Goal: Information Seeking & Learning: Learn about a topic

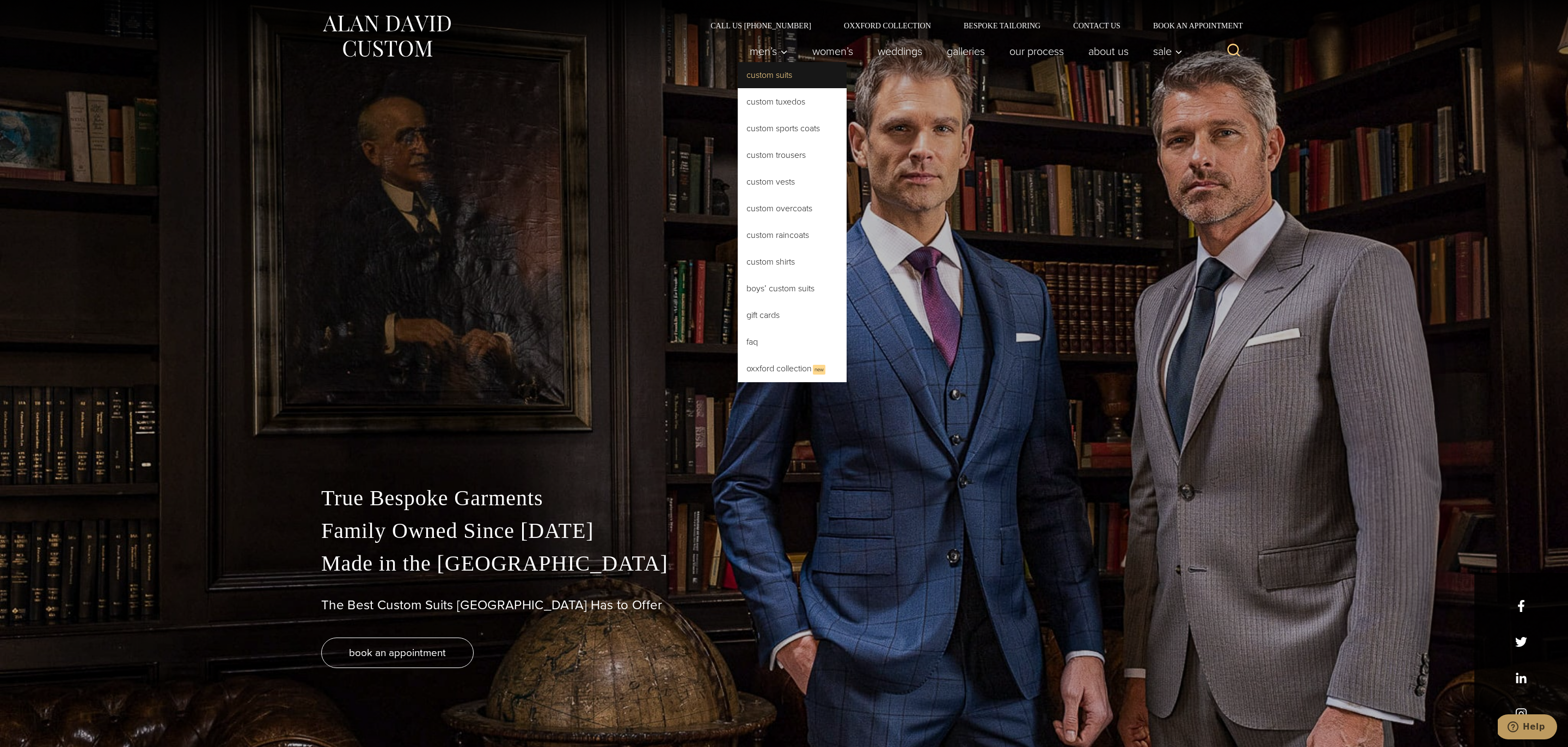
click at [769, 71] on link "Custom Suits" at bounding box center [792, 75] width 109 height 26
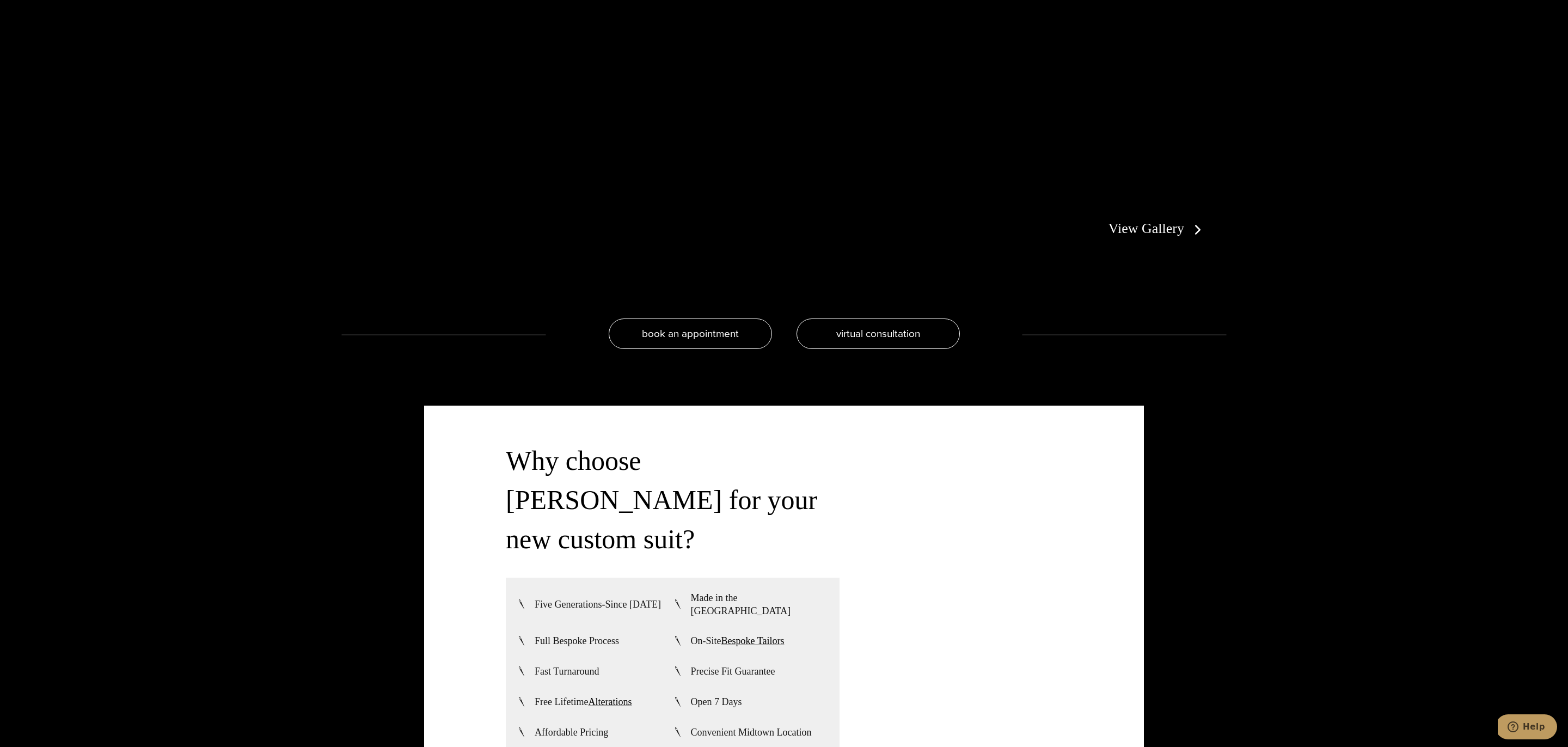
scroll to position [2736, 0]
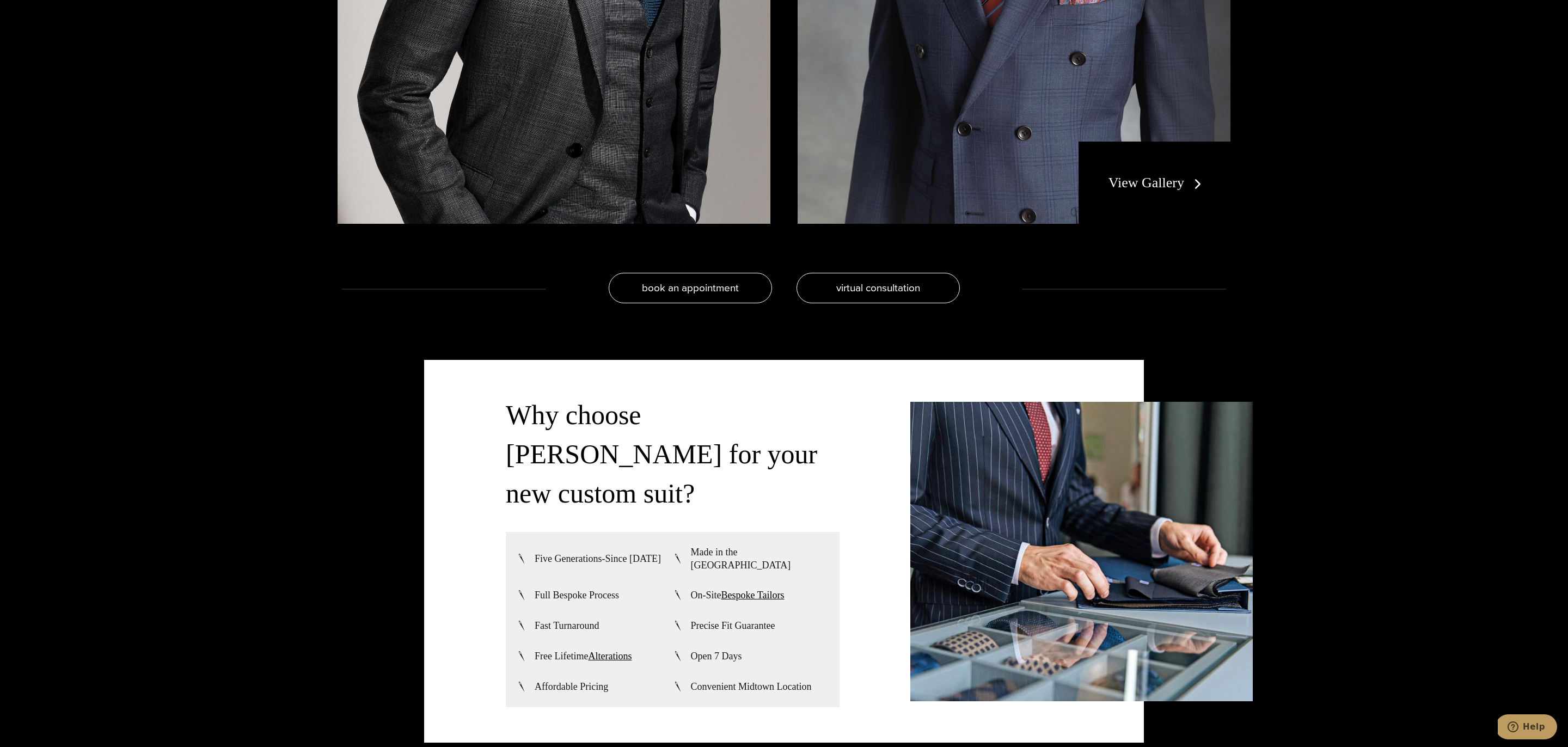
click at [1173, 168] on div "View Gallery" at bounding box center [1155, 183] width 152 height 83
click at [1169, 187] on link "View Gallery" at bounding box center [1156, 183] width 97 height 16
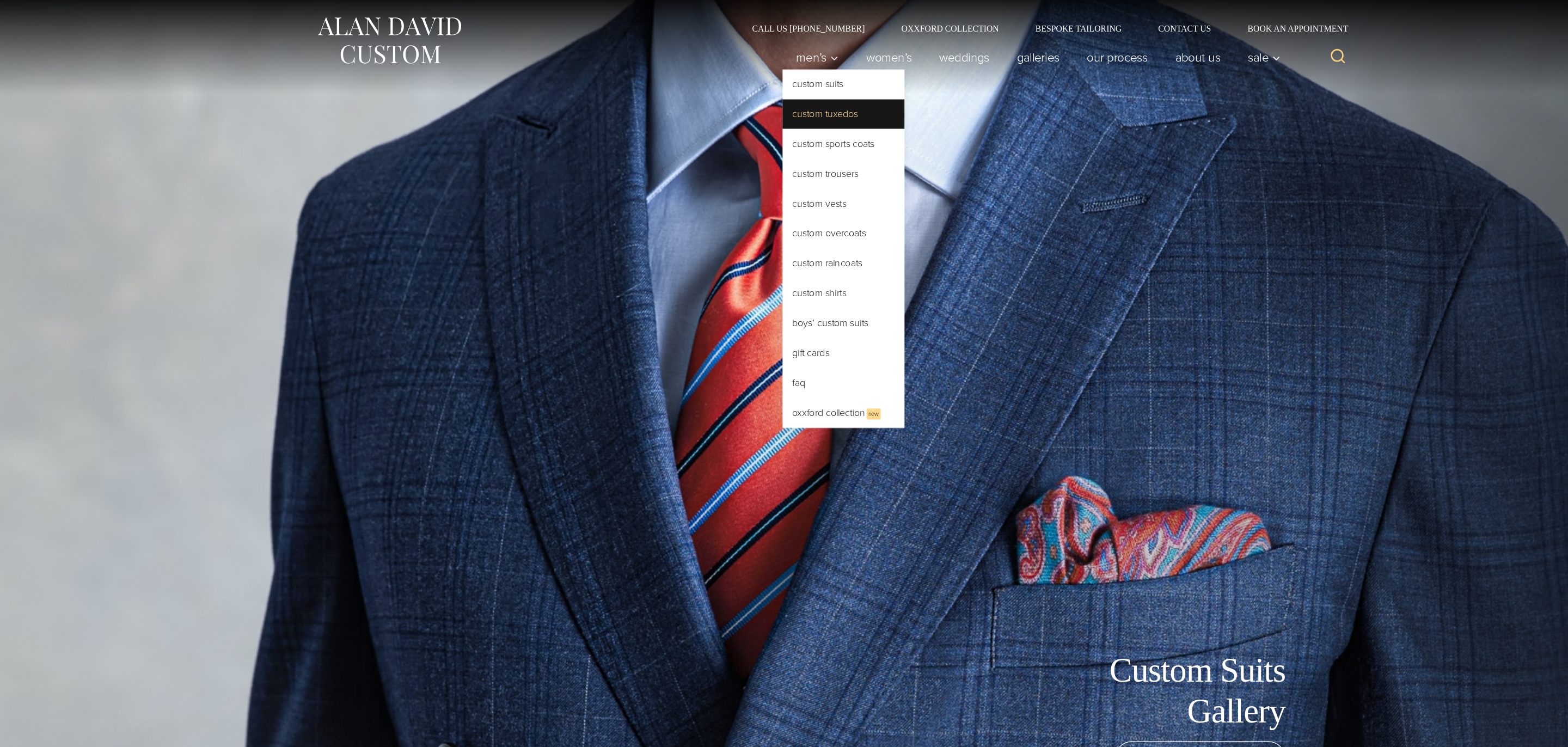
click at [770, 99] on link "Custom Tuxedos" at bounding box center [792, 102] width 109 height 26
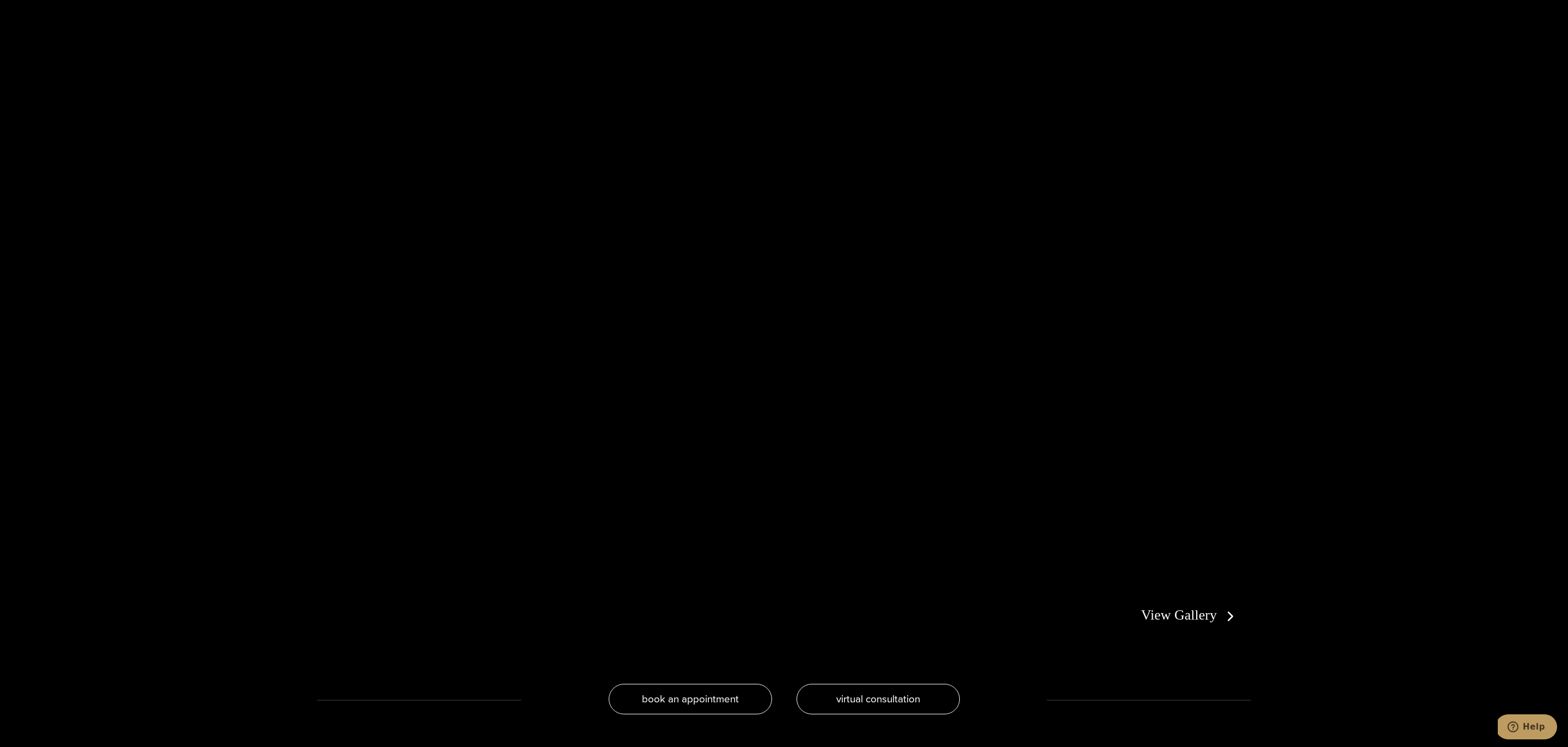
scroll to position [2486, 0]
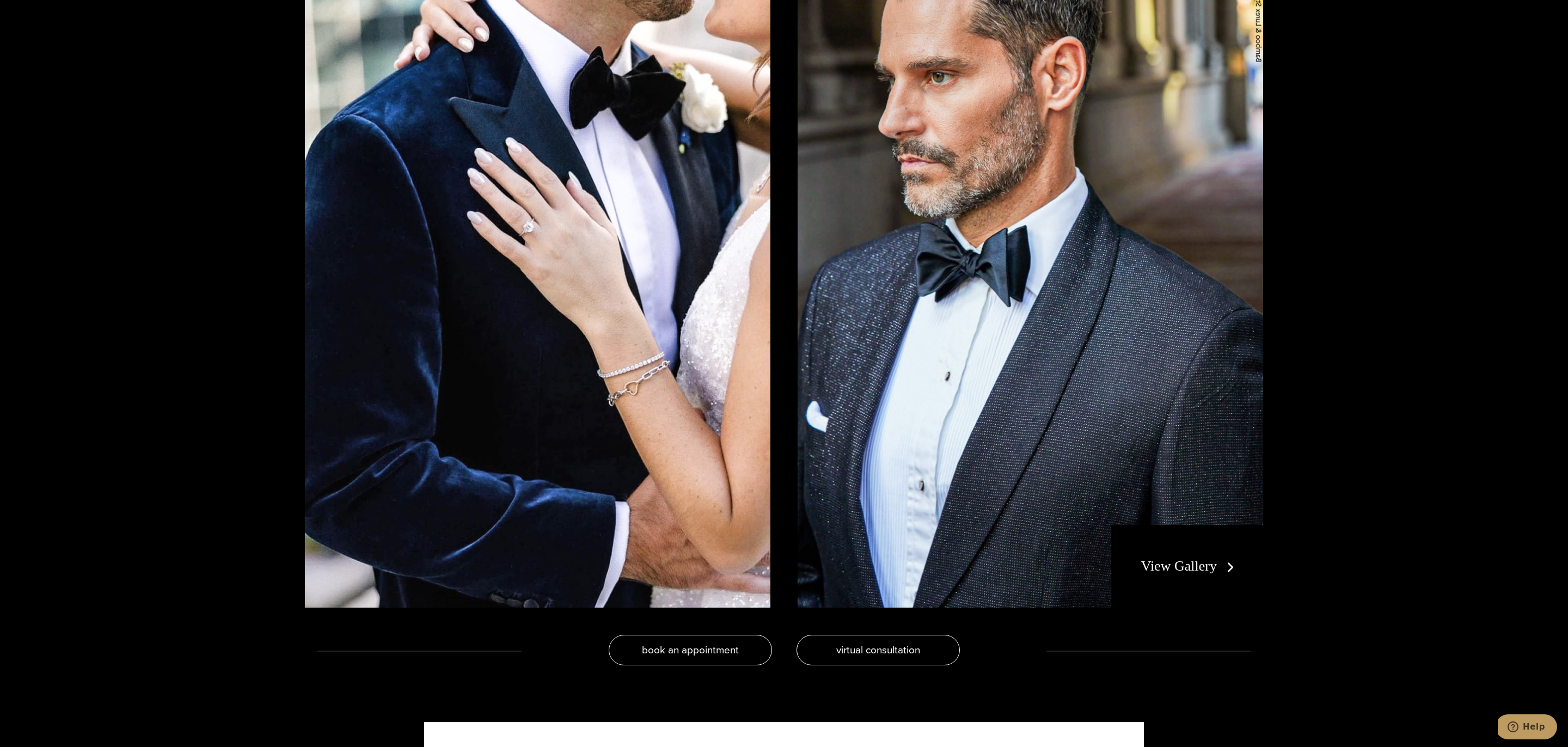
click at [1224, 564] on link "View Gallery" at bounding box center [1189, 565] width 97 height 16
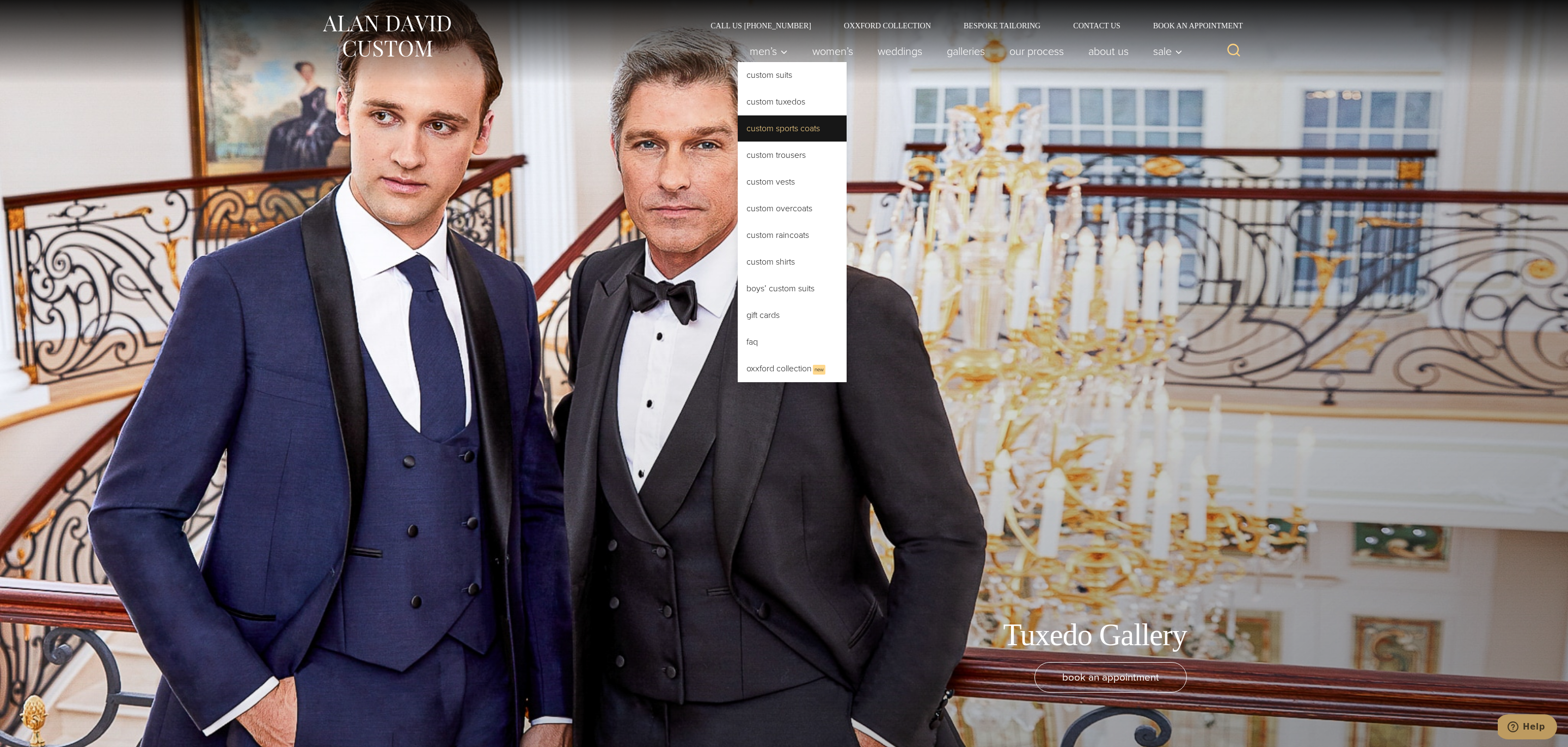
click at [794, 134] on link "Custom Sports Coats" at bounding box center [792, 128] width 109 height 26
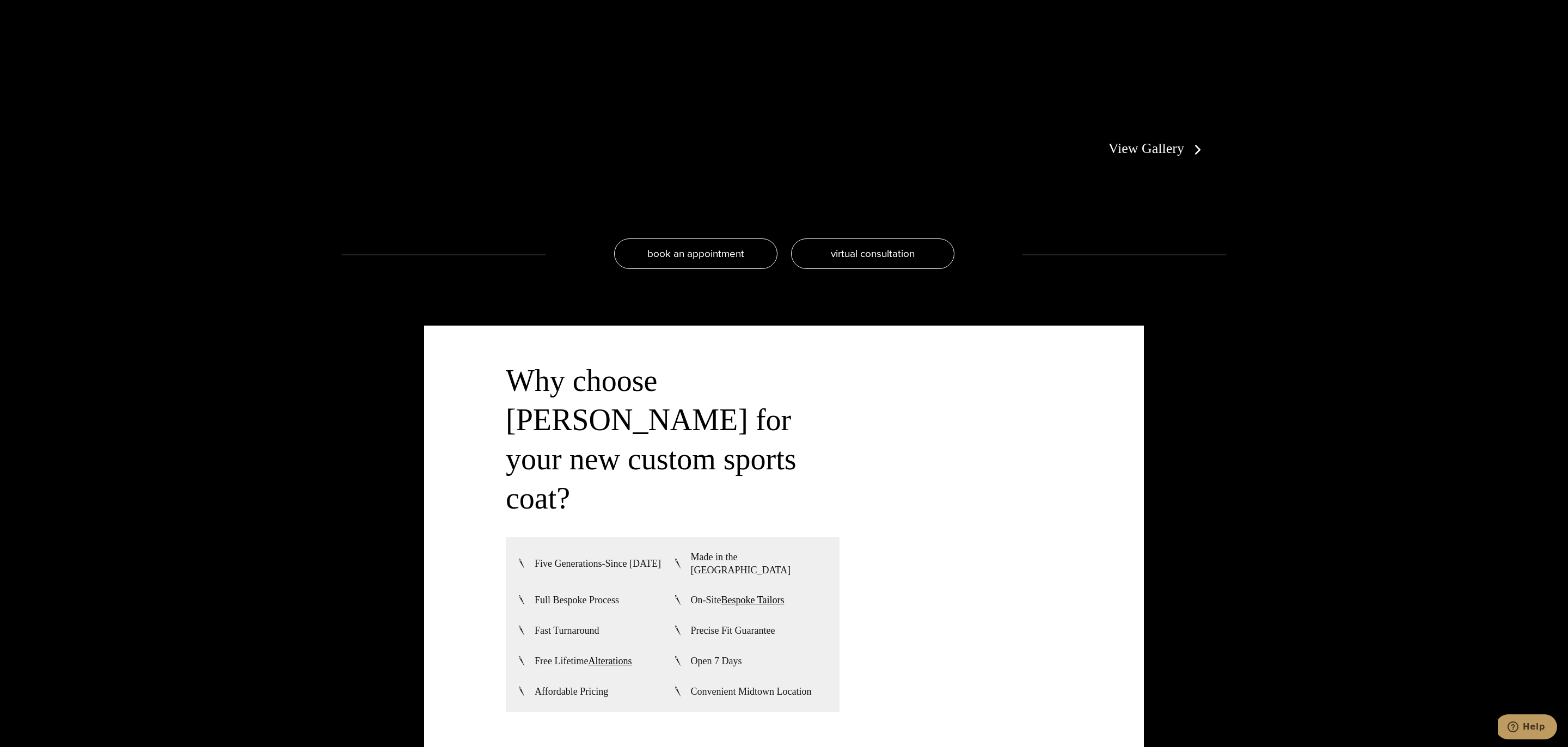
scroll to position [2859, 0]
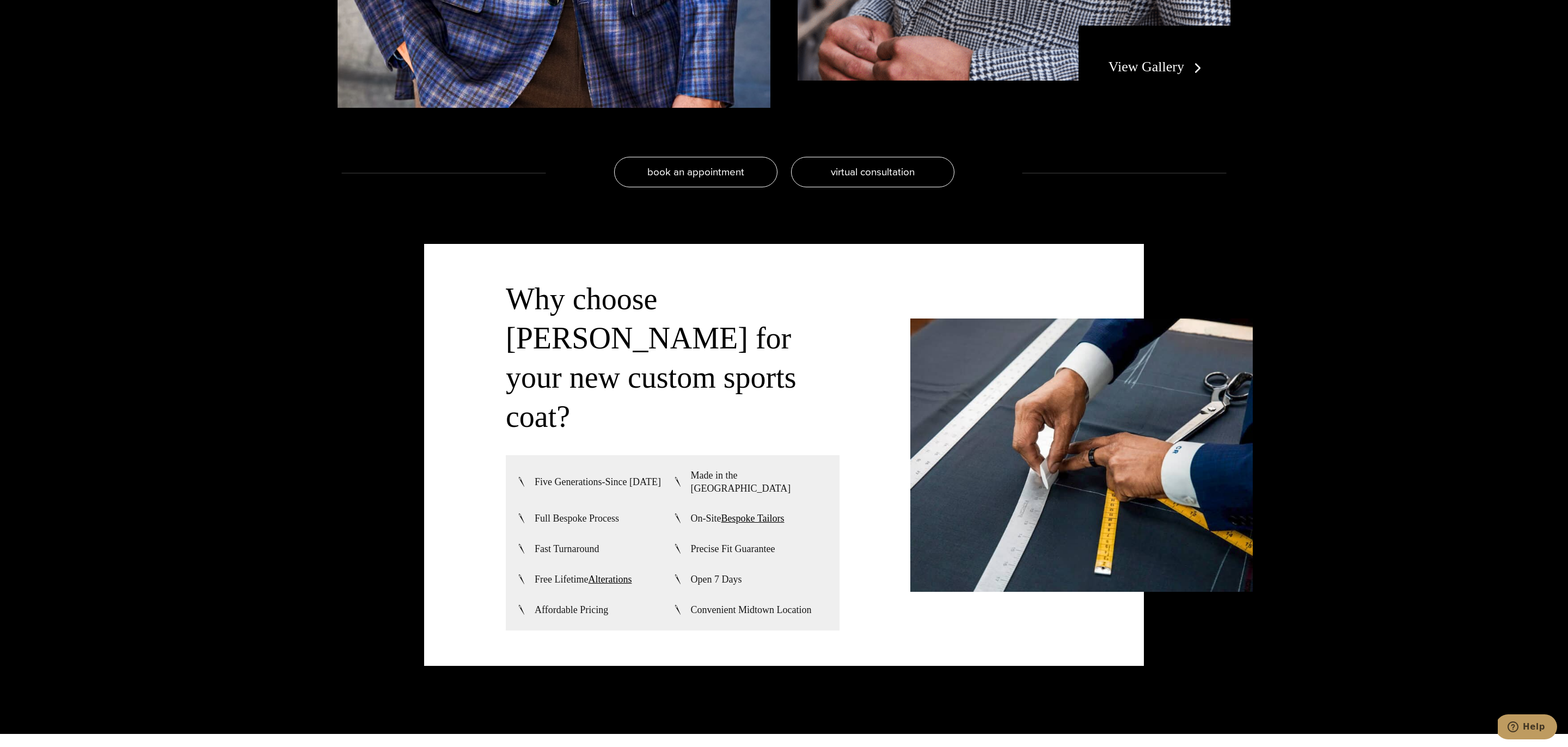
click at [1157, 61] on link "View Gallery" at bounding box center [1156, 66] width 97 height 16
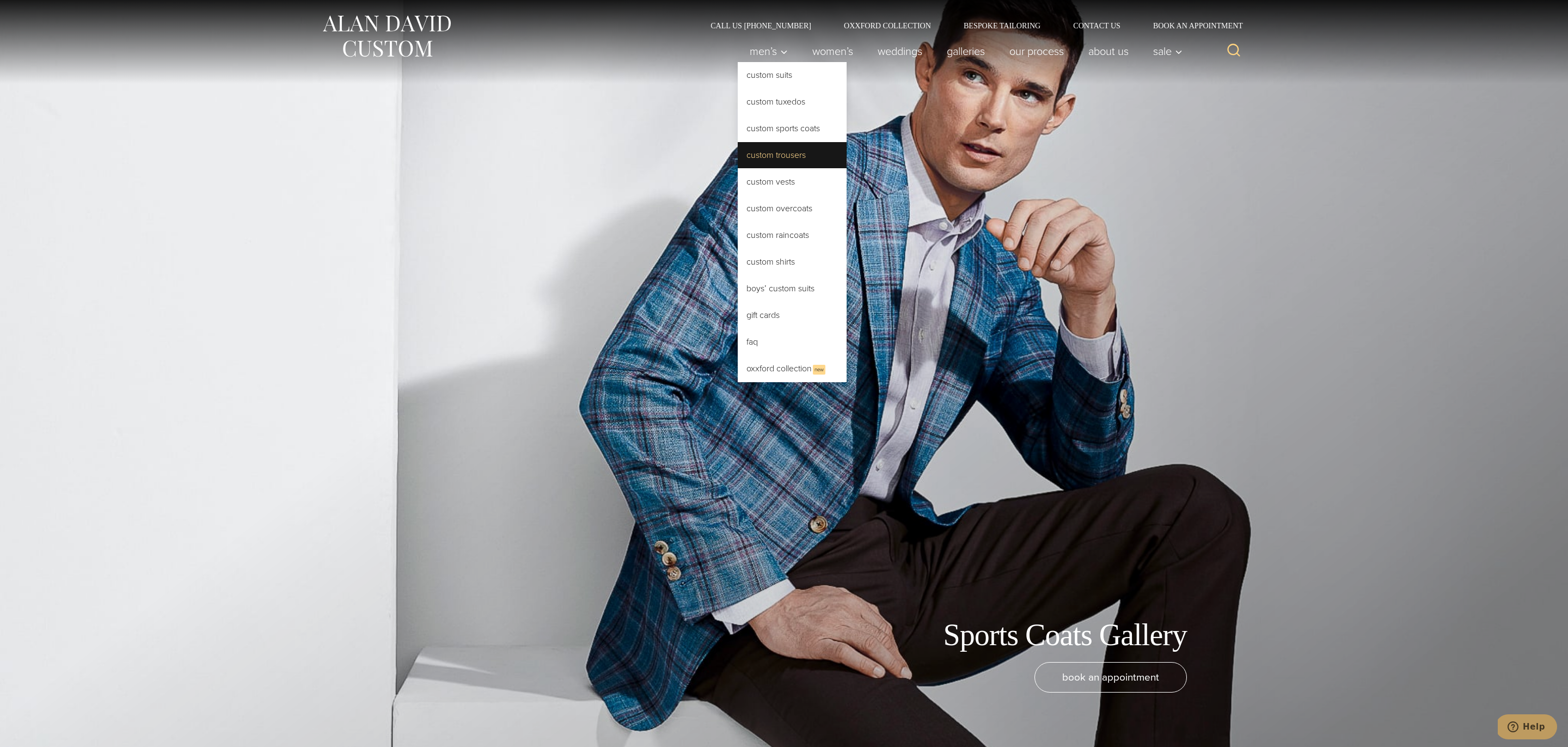
click at [781, 159] on link "Custom Trousers" at bounding box center [792, 156] width 109 height 26
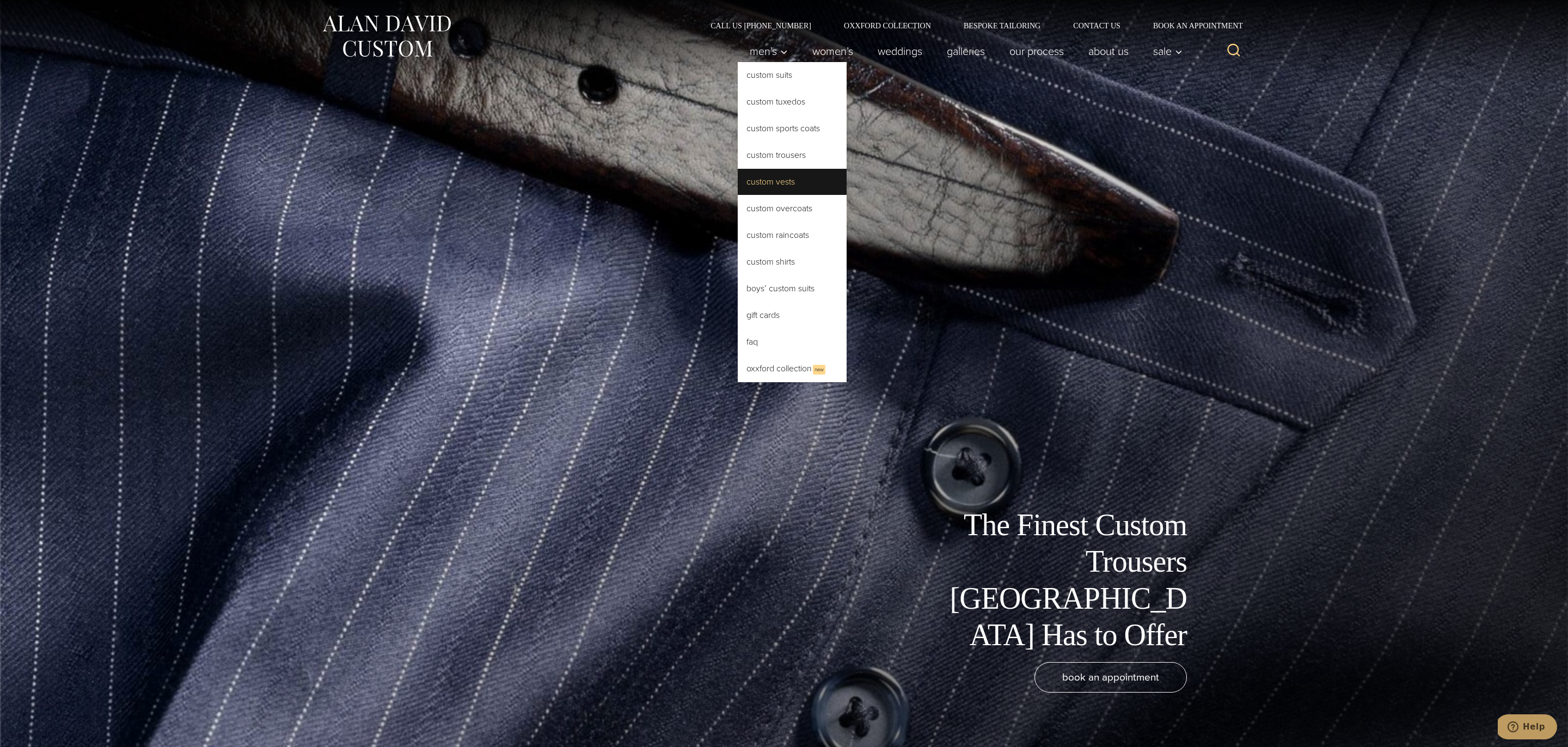
click at [782, 181] on link "Custom Vests" at bounding box center [792, 182] width 109 height 26
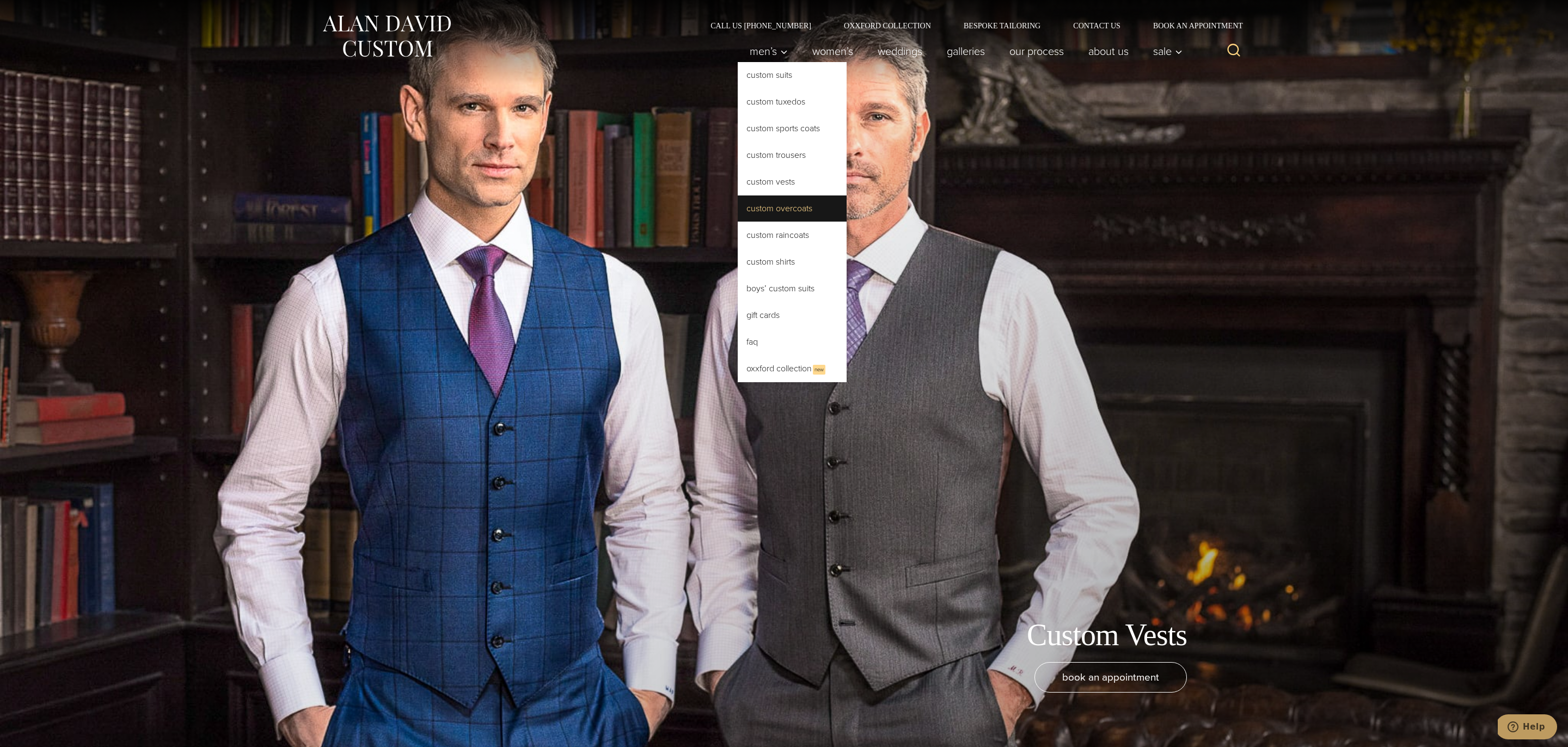
click at [800, 206] on link "Custom Overcoats" at bounding box center [792, 209] width 109 height 26
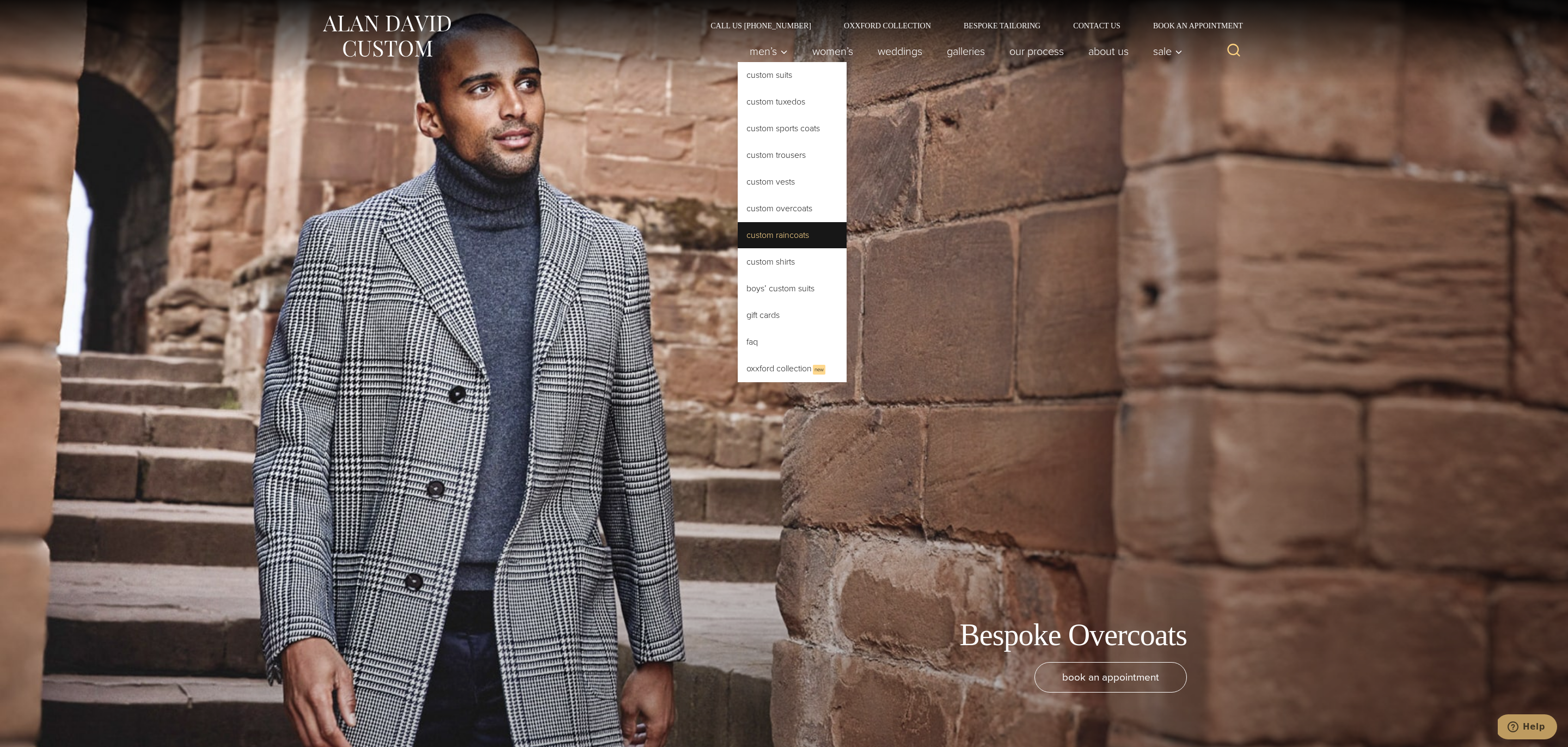
click at [786, 235] on link "Custom Raincoats" at bounding box center [792, 235] width 109 height 26
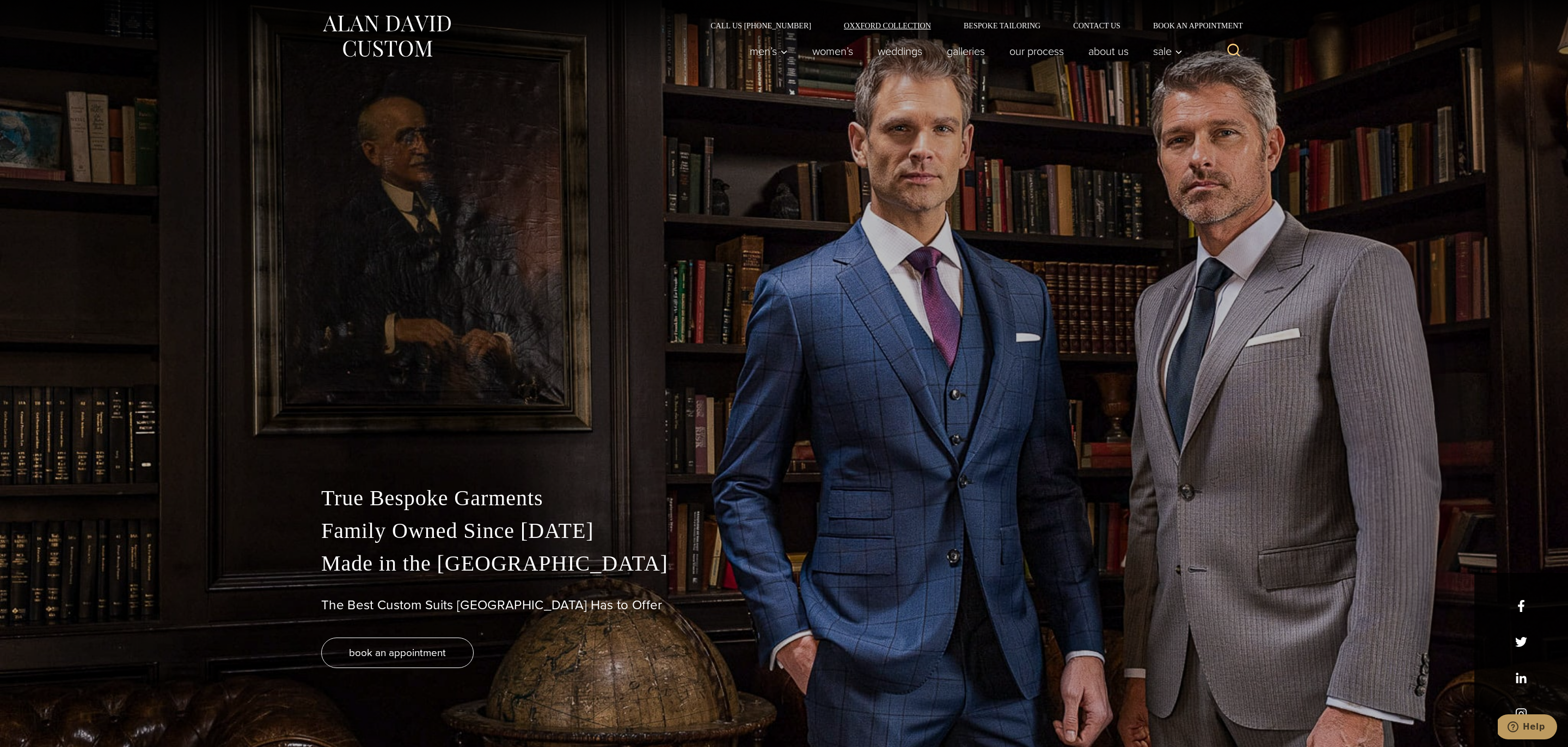
click at [867, 23] on link "Oxxford Collection" at bounding box center [887, 25] width 120 height 8
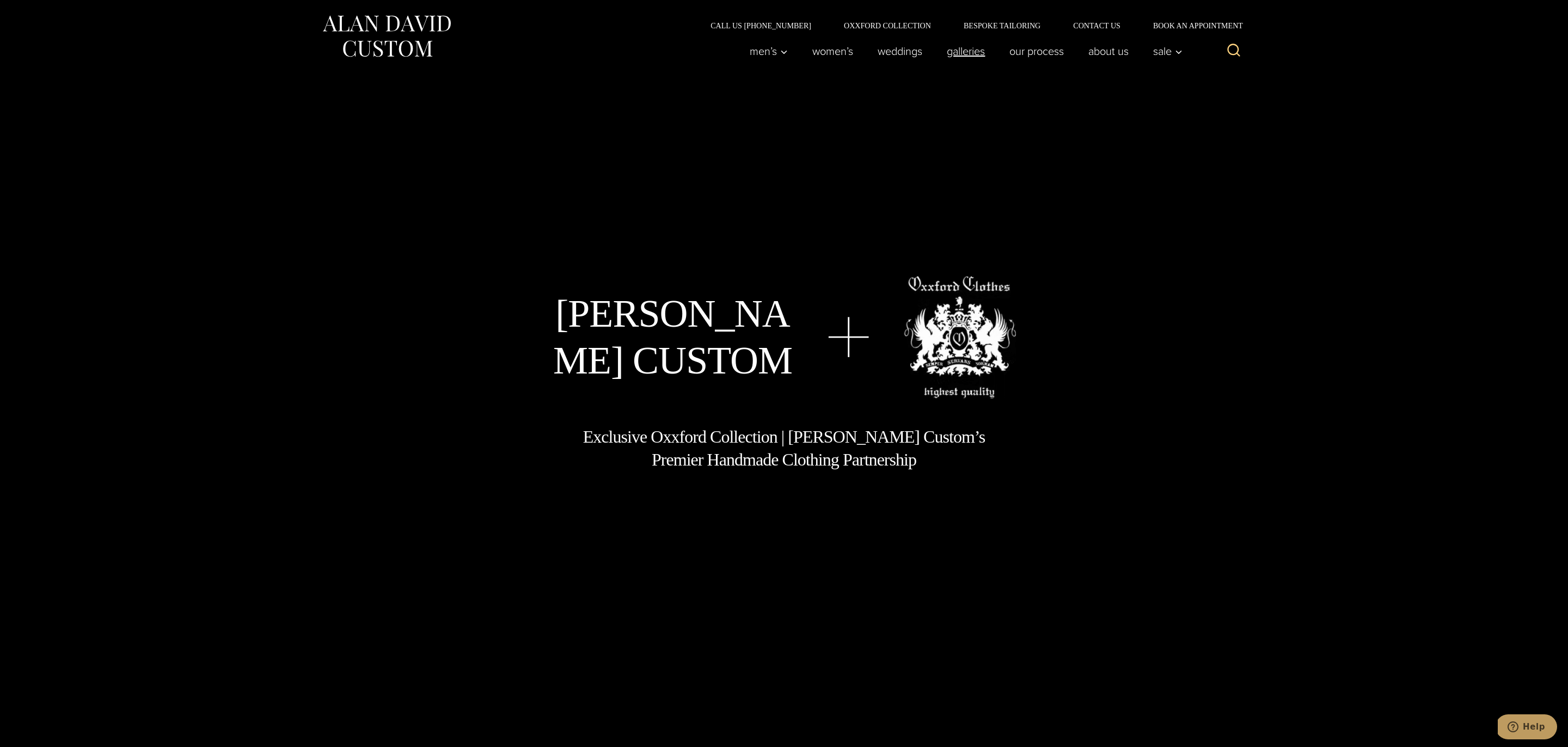
click at [958, 50] on link "Galleries" at bounding box center [966, 51] width 63 height 22
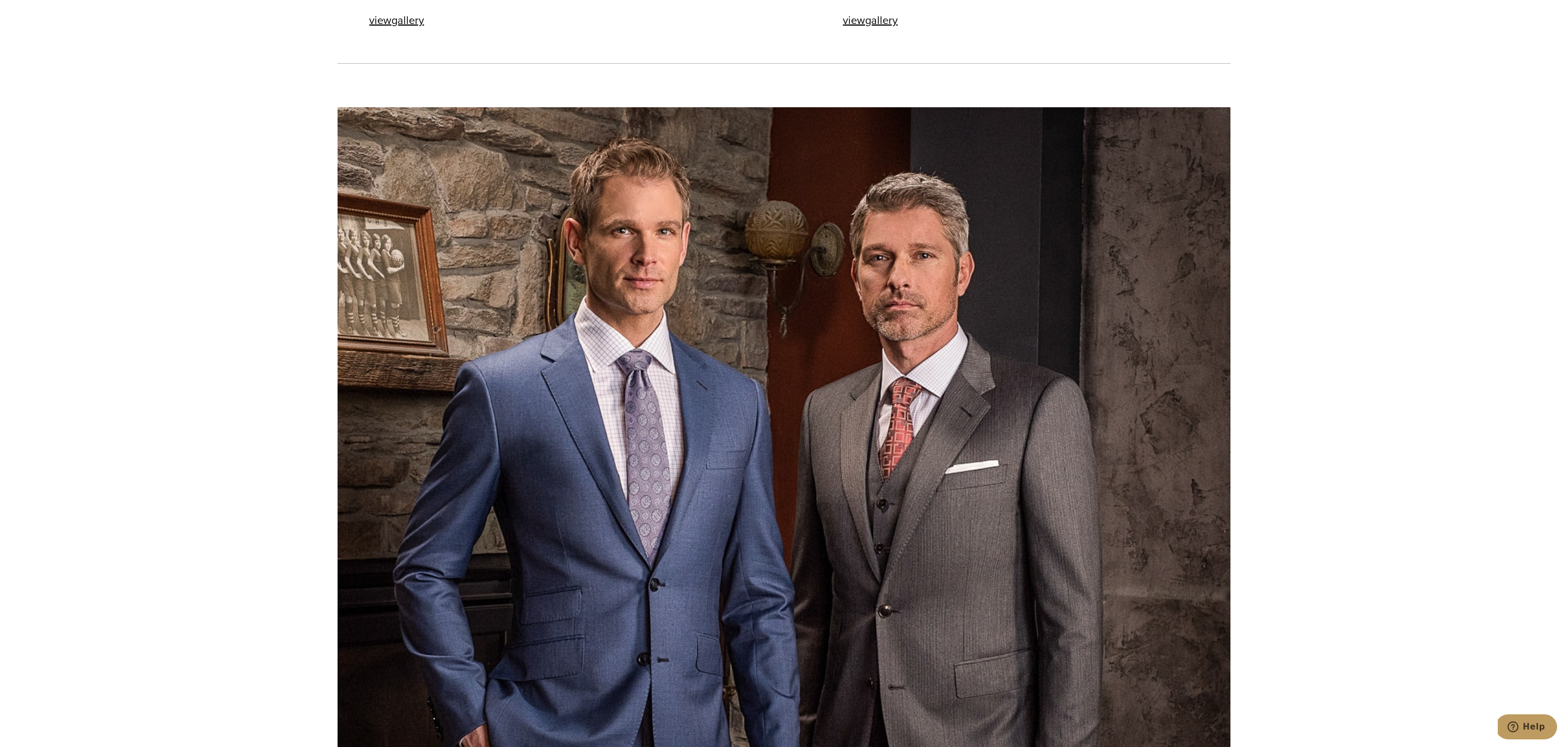
scroll to position [1980, 0]
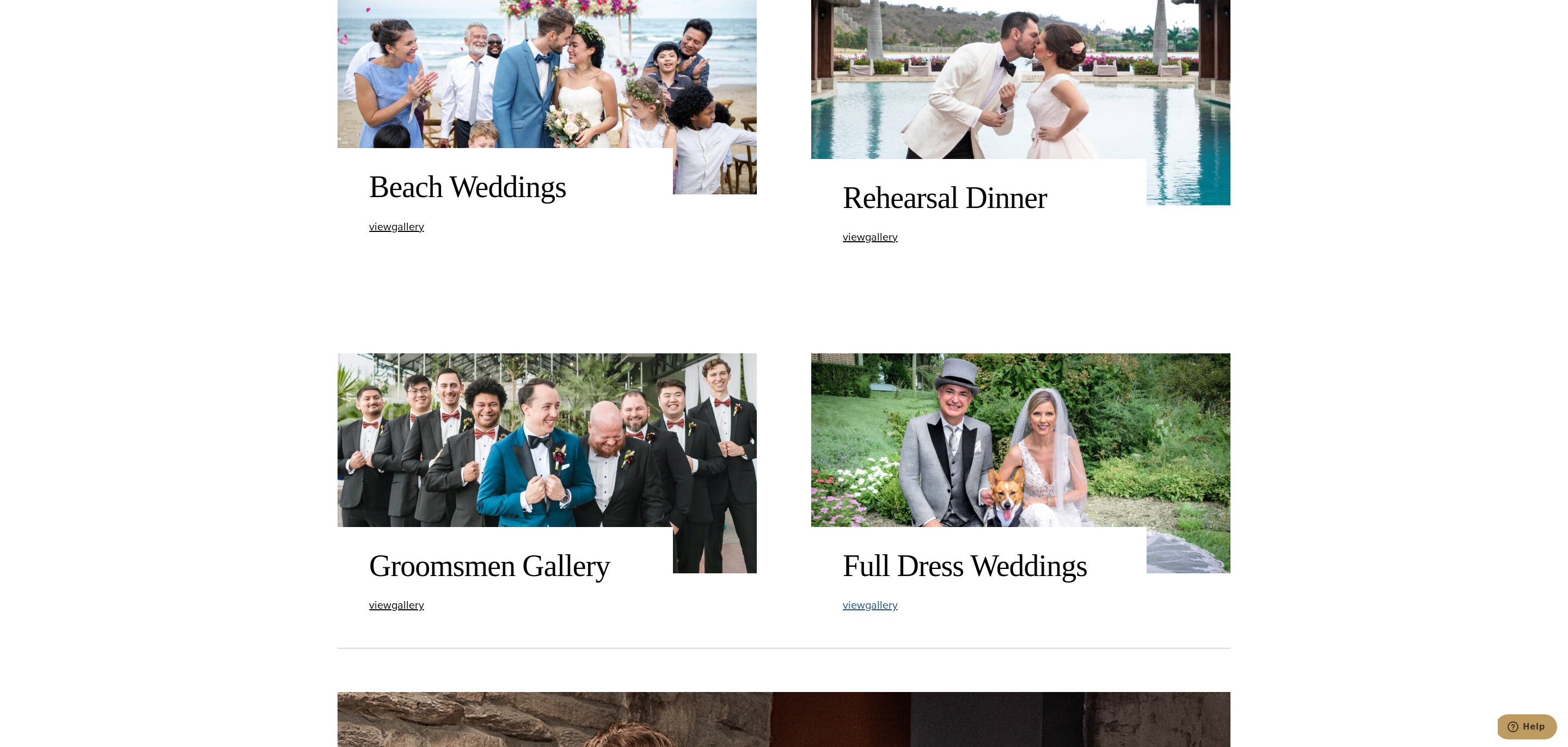
click at [859, 601] on span "view Full Dress Weddings gallery" at bounding box center [870, 605] width 55 height 17
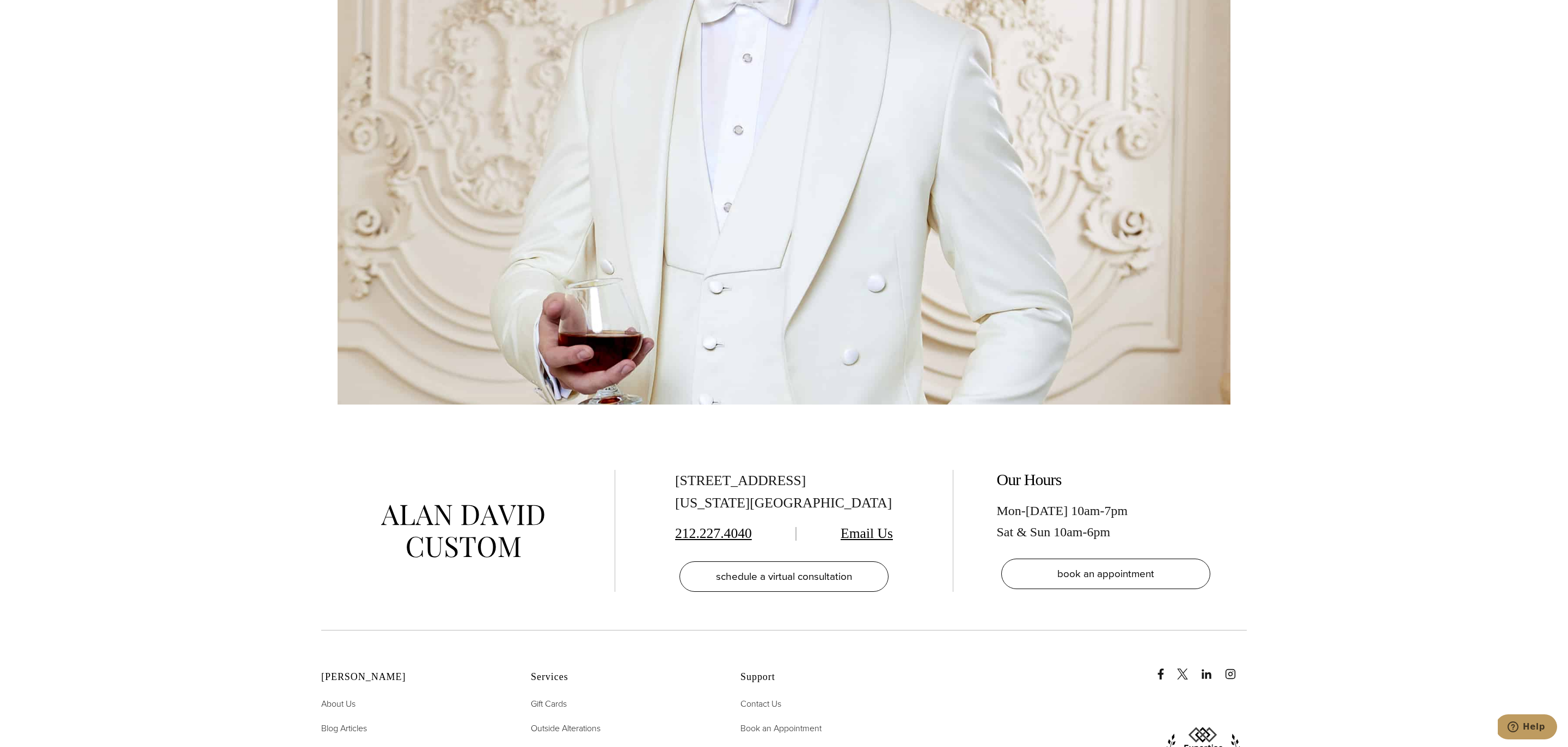
scroll to position [4000, 0]
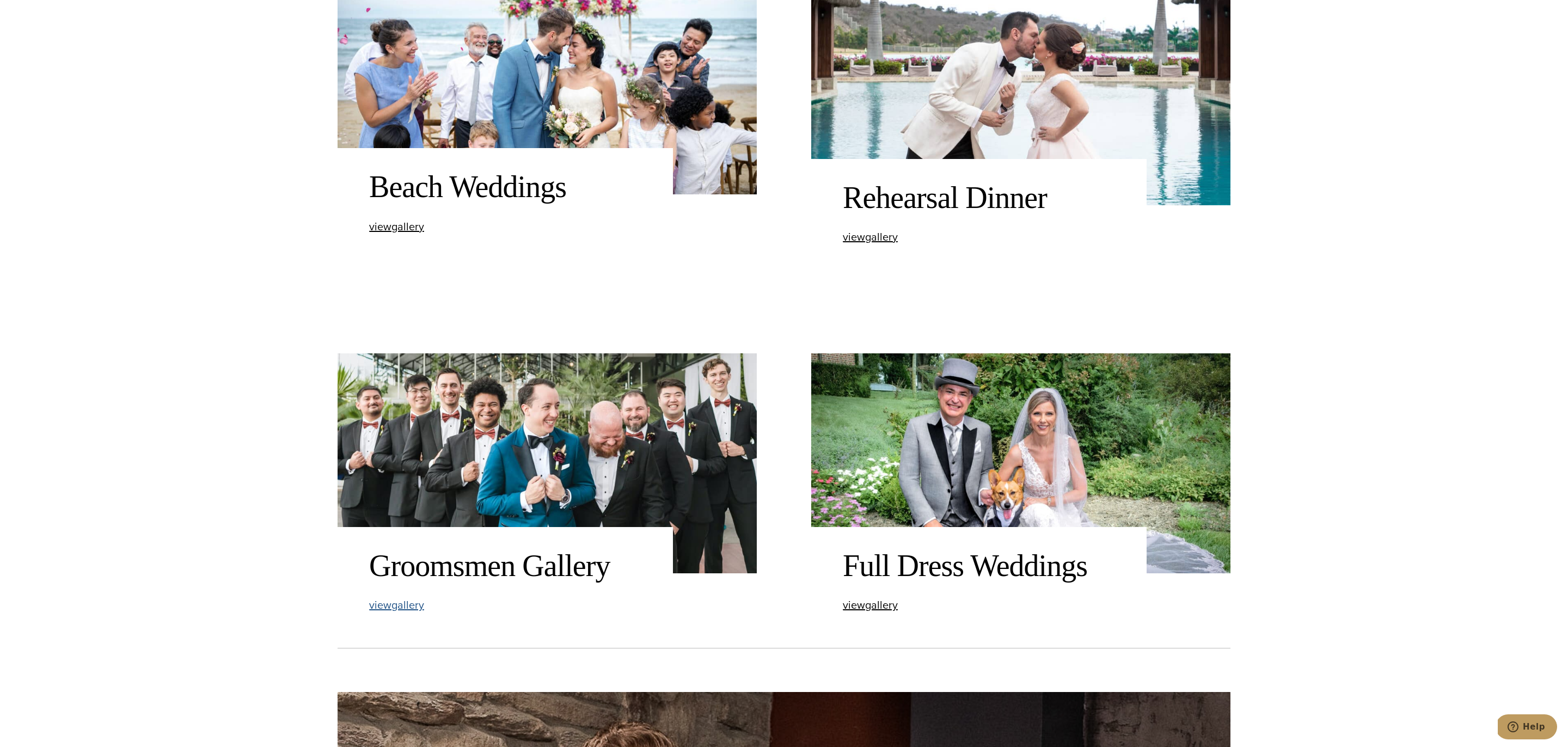
click at [406, 602] on span "view Groomsmen Gallery gallery" at bounding box center [396, 605] width 55 height 17
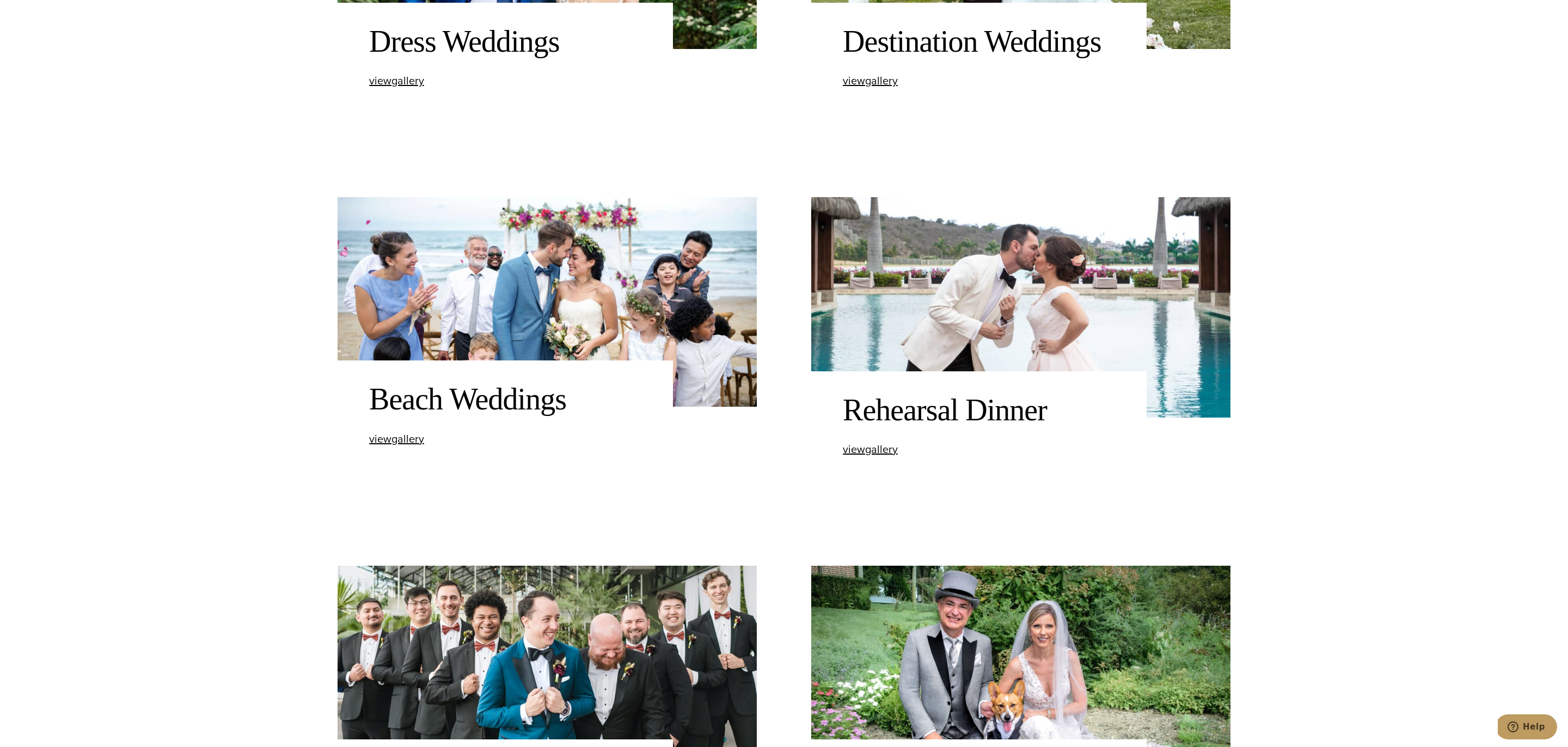
scroll to position [1755, 0]
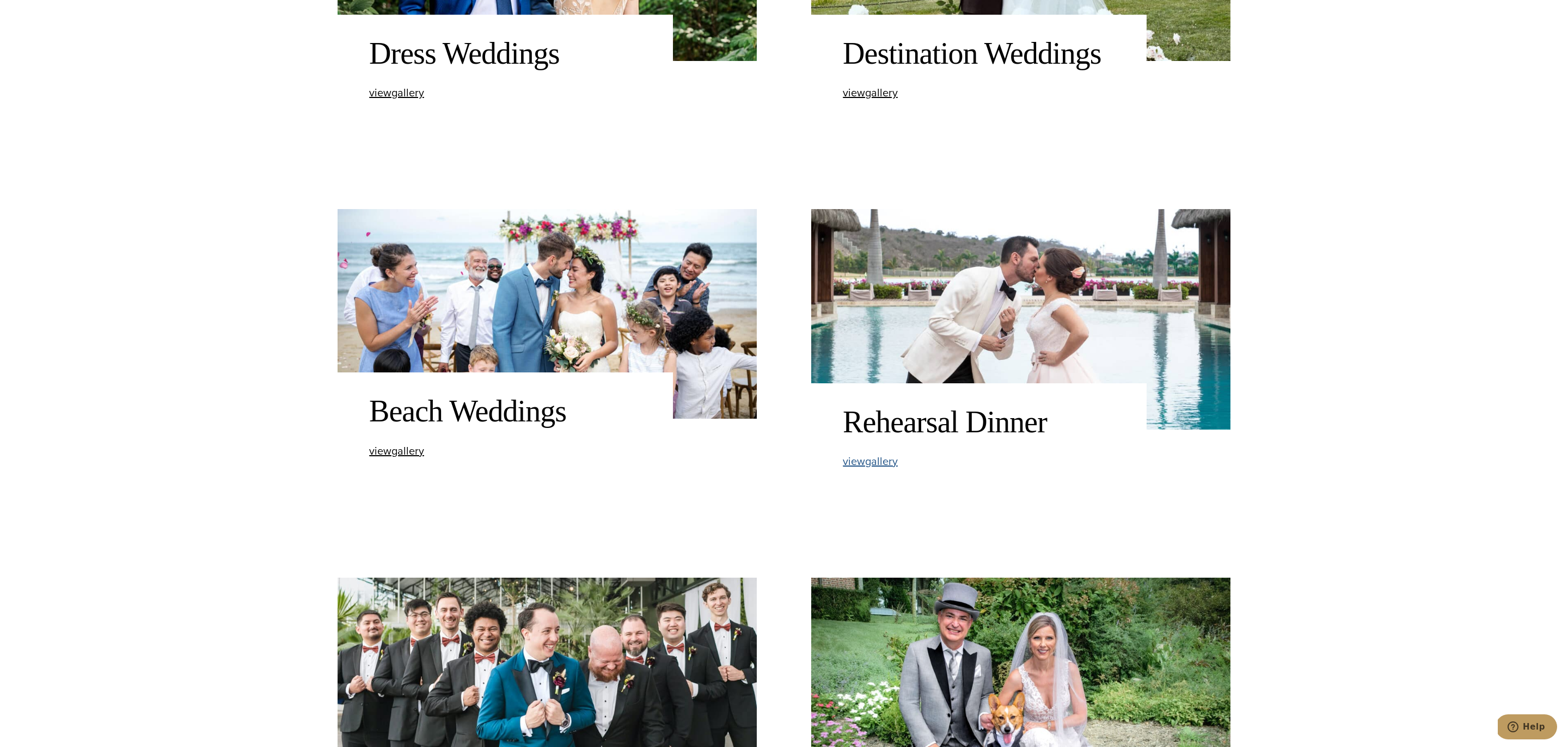
click at [860, 458] on span "view Rehearsal Dinner gallery" at bounding box center [870, 460] width 55 height 17
click at [408, 455] on span "view Beach Weddings gallery" at bounding box center [396, 450] width 55 height 17
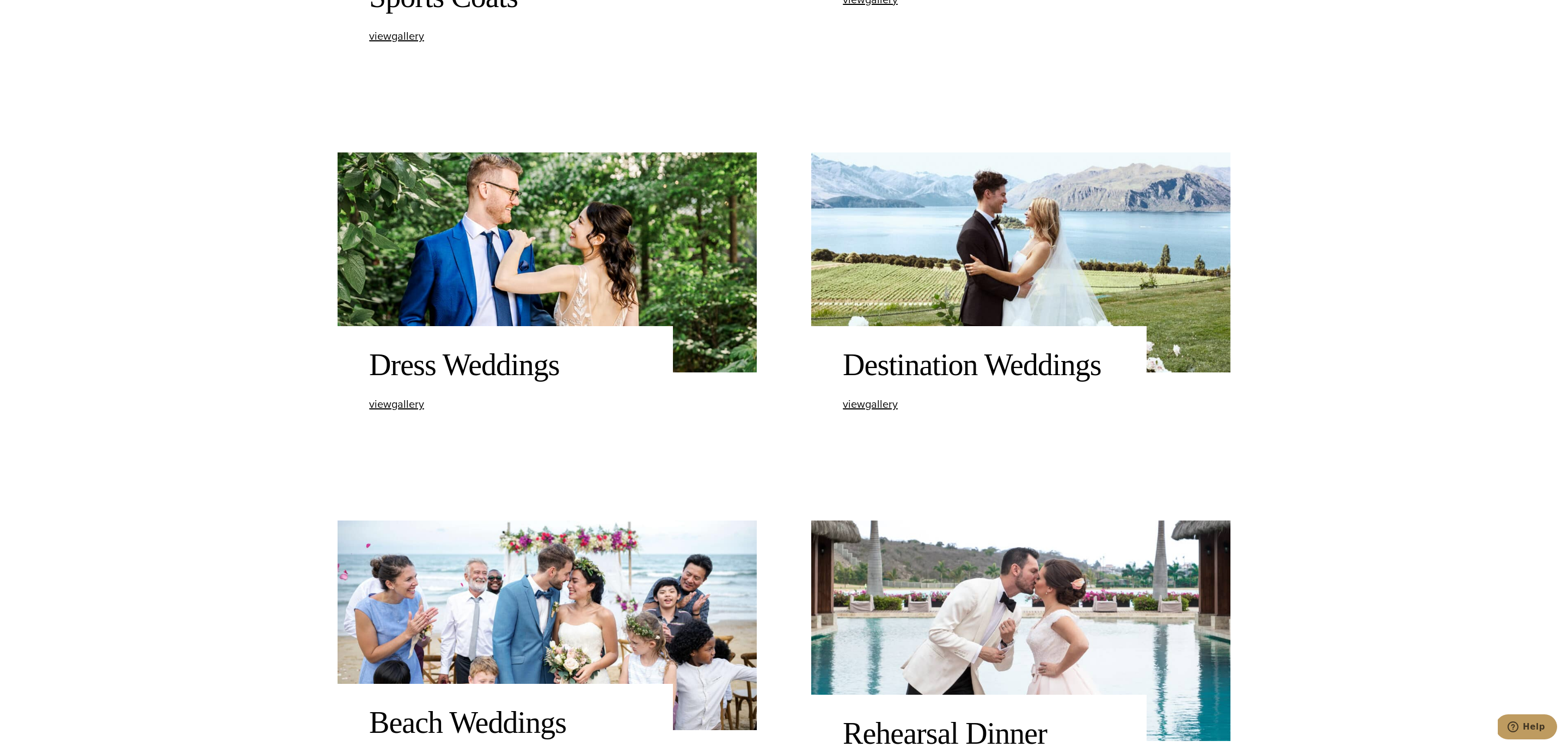
scroll to position [1414, 0]
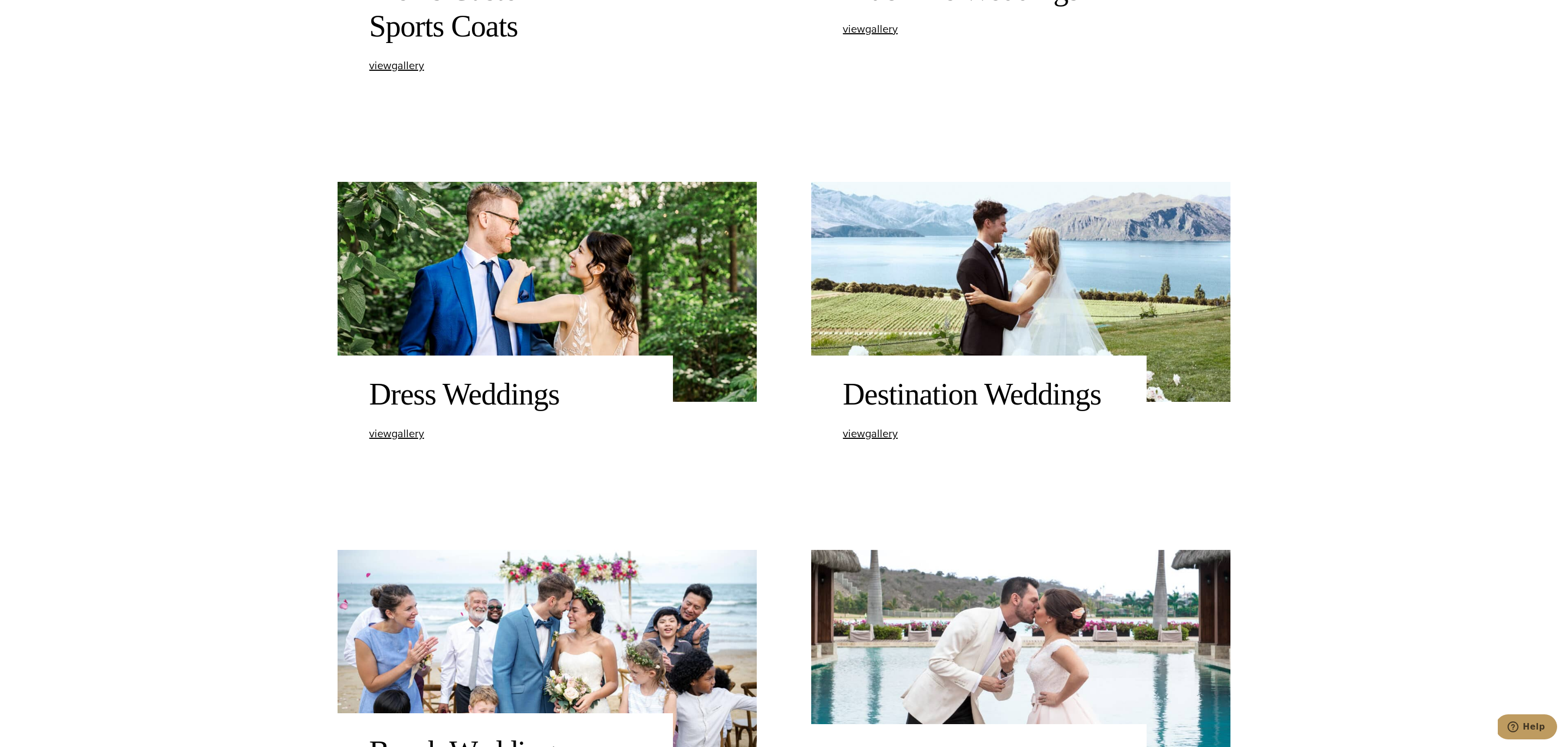
click at [851, 420] on div "Destination Weddings view Destination Weddings gallery" at bounding box center [979, 408] width 336 height 105
click at [857, 430] on span "view Destination Weddings gallery" at bounding box center [870, 432] width 55 height 17
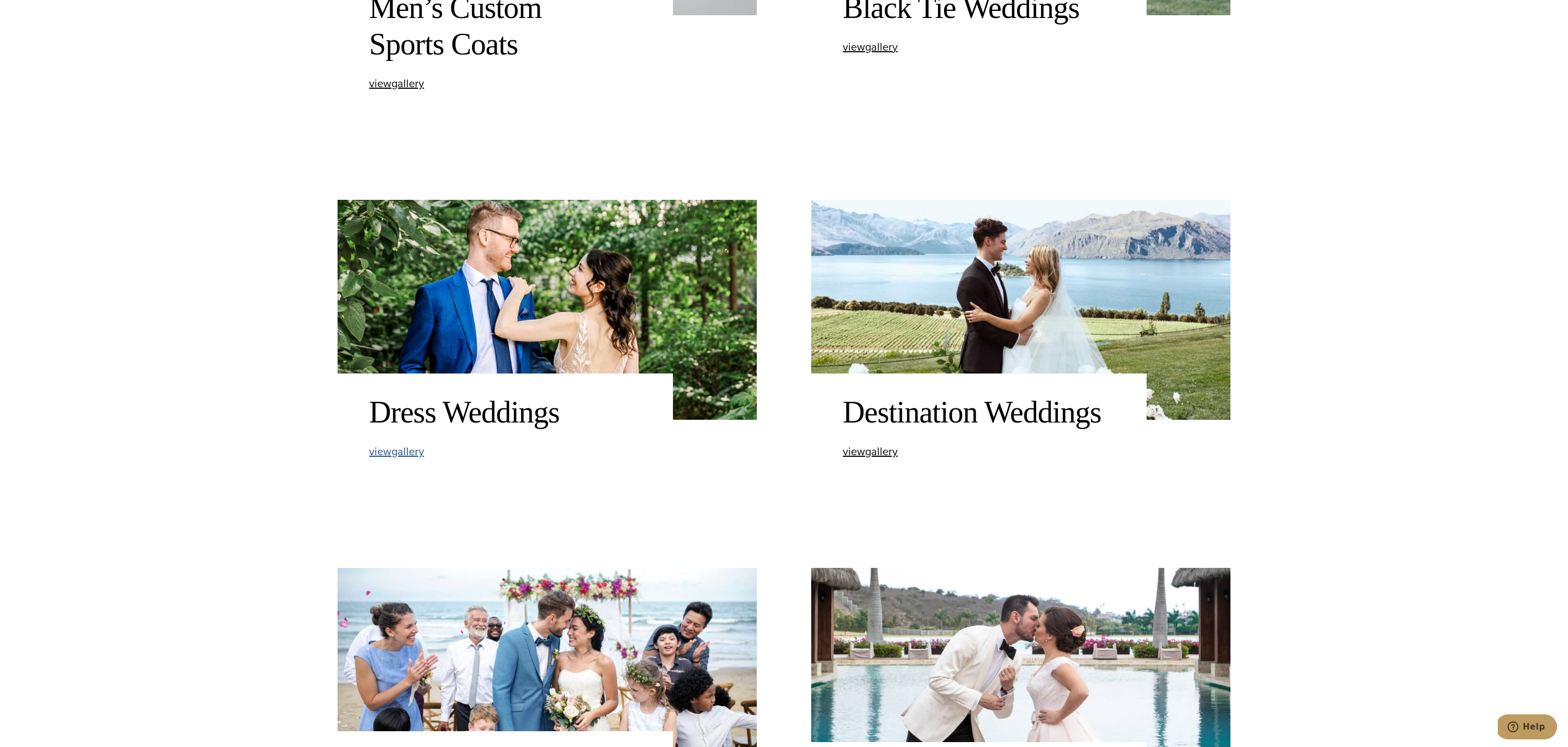
click at [399, 452] on span "view Dress Weddings gallery" at bounding box center [396, 451] width 55 height 17
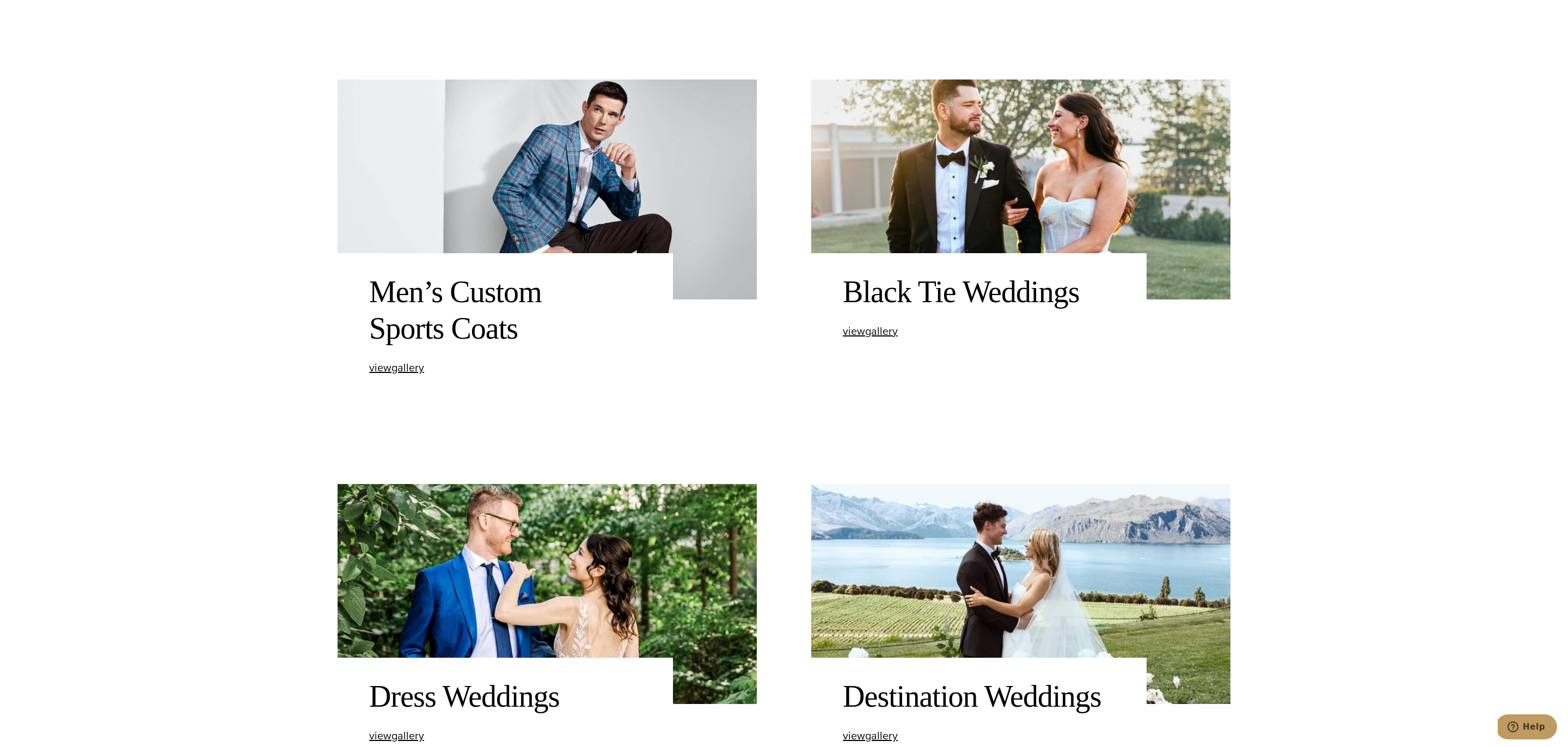
scroll to position [1099, 0]
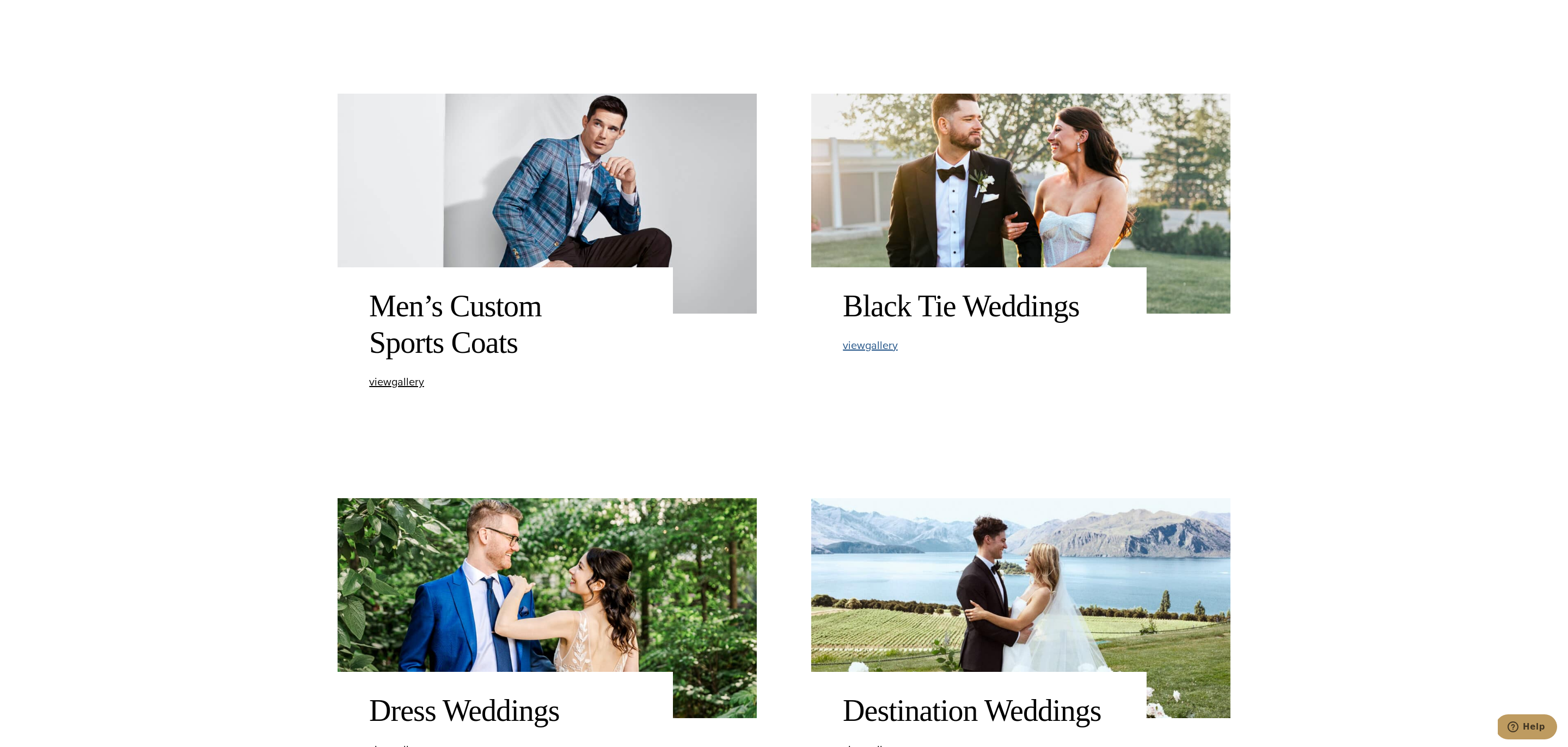
click at [883, 342] on span "view Black Tie Weddings gallery" at bounding box center [870, 345] width 55 height 17
click at [404, 379] on span "view Men’s Custom Sports Coats gallery" at bounding box center [396, 381] width 55 height 17
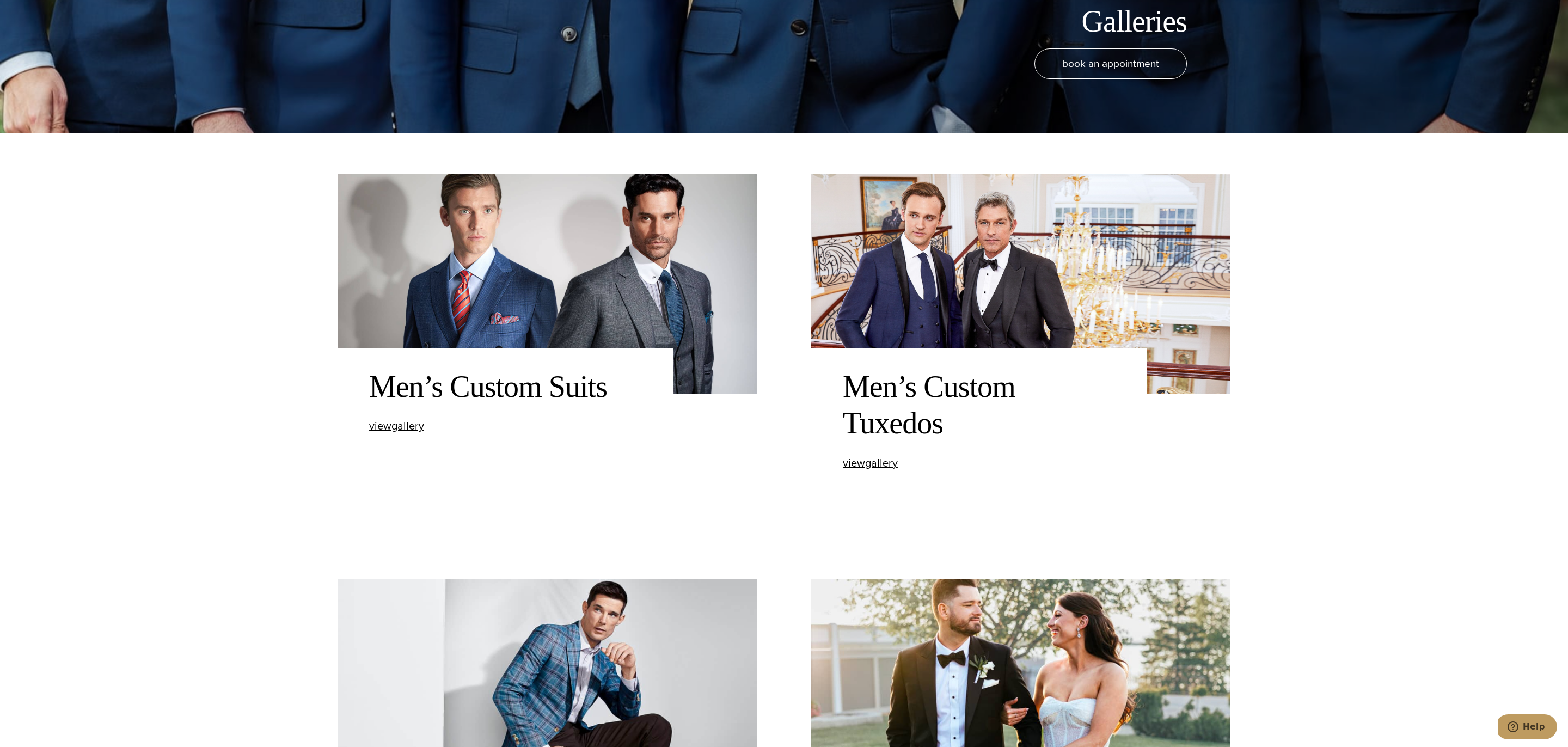
scroll to position [612, 0]
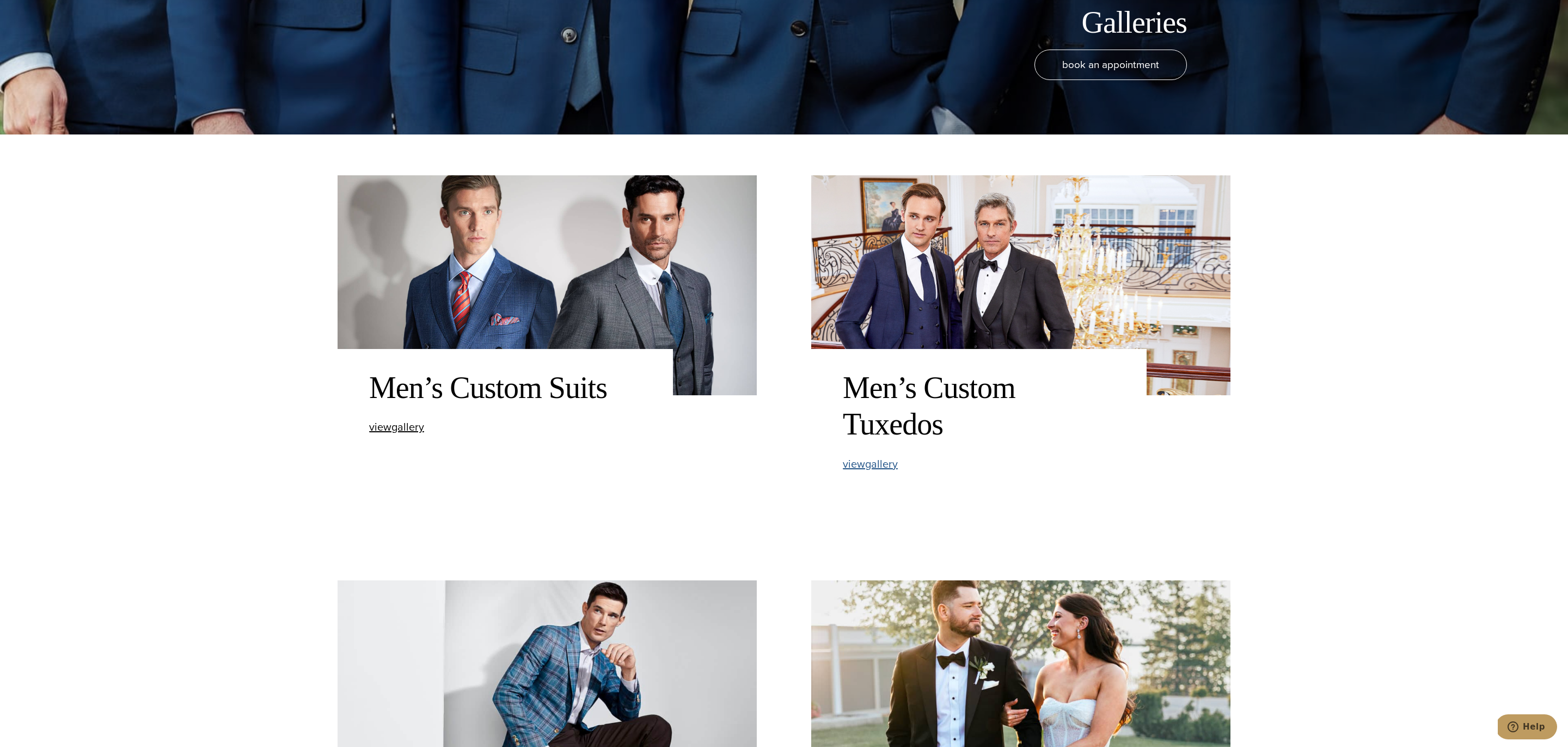
click at [886, 466] on span "view Men’s Custom Tuxedos gallery" at bounding box center [870, 463] width 55 height 17
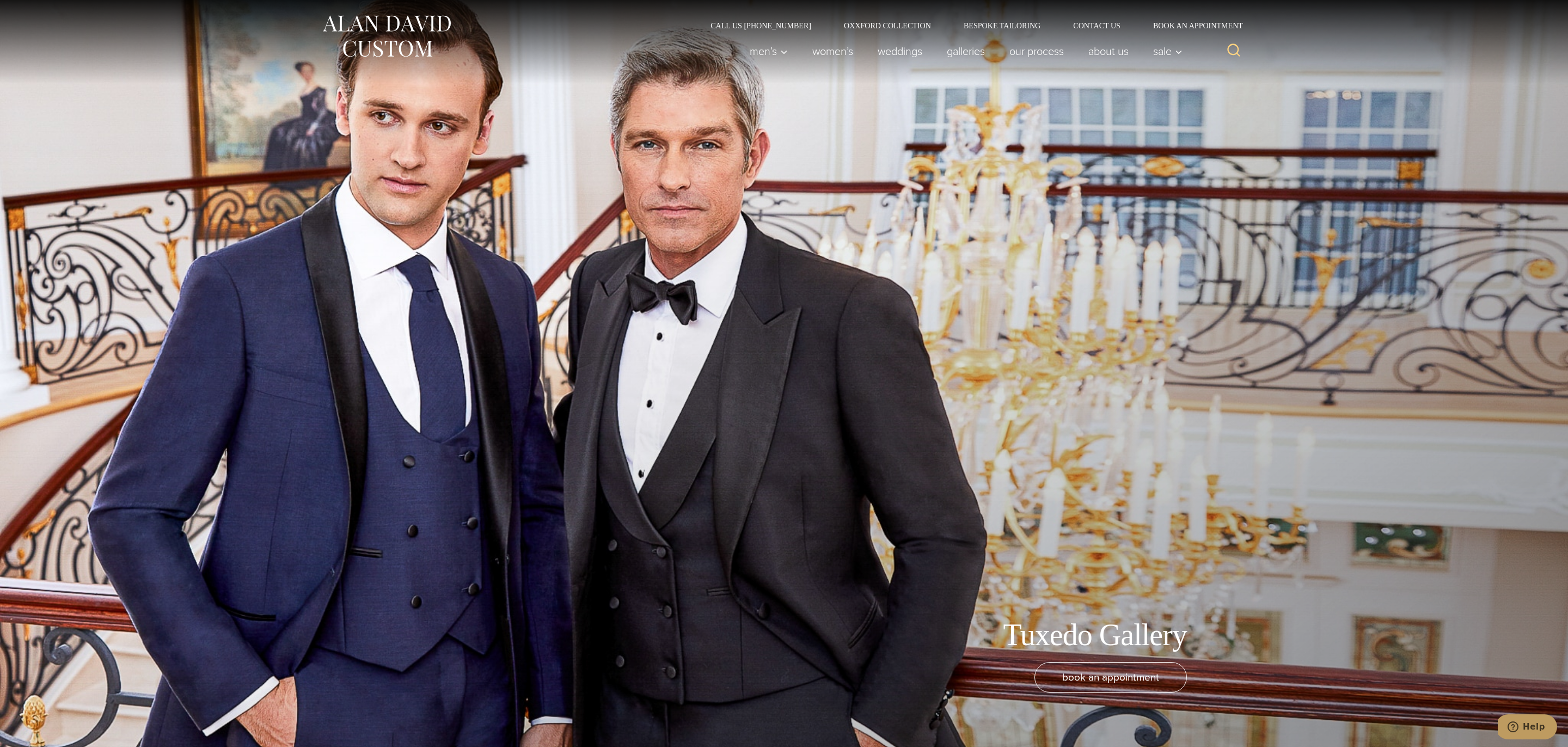
click at [404, 50] on img at bounding box center [385, 36] width 130 height 48
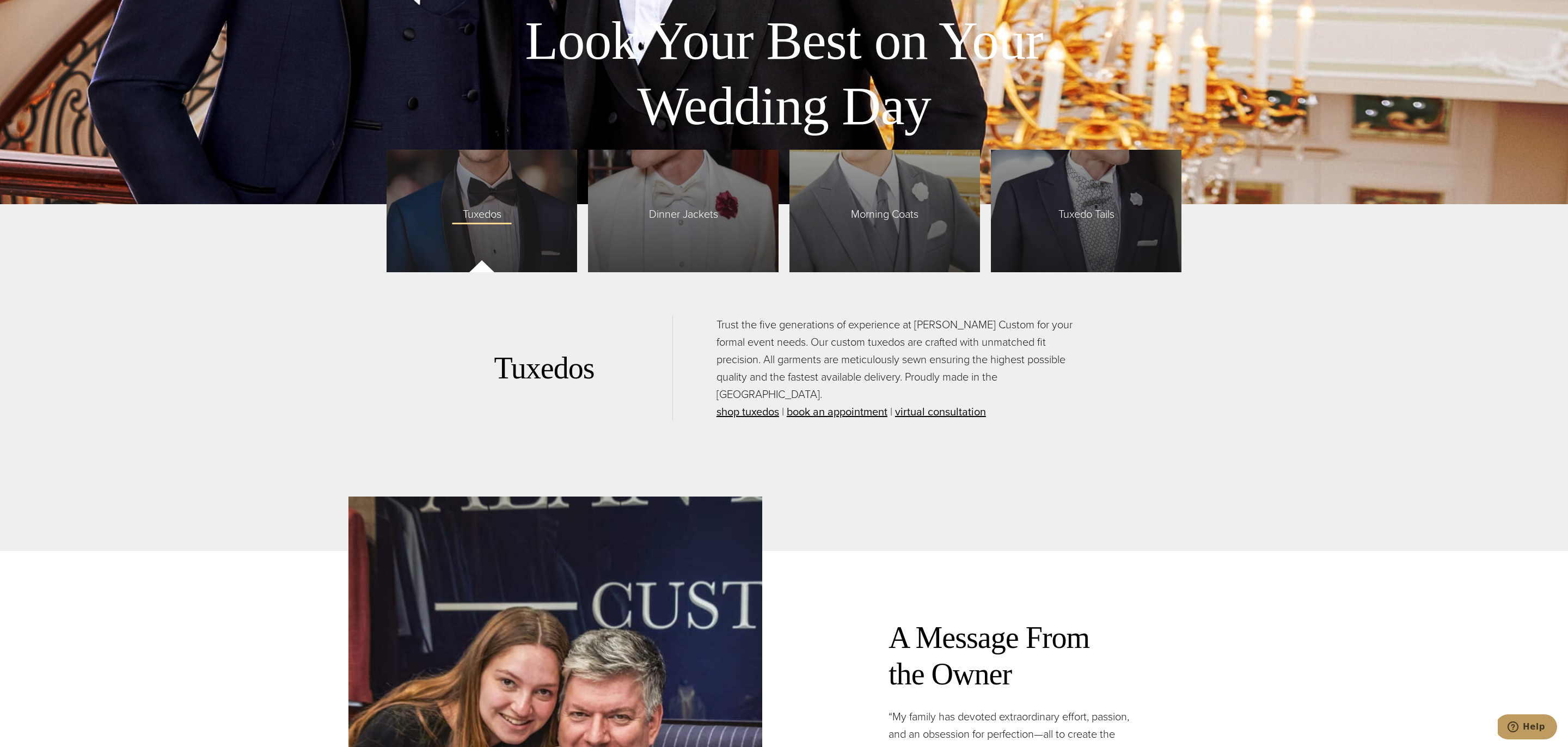
scroll to position [2929, 0]
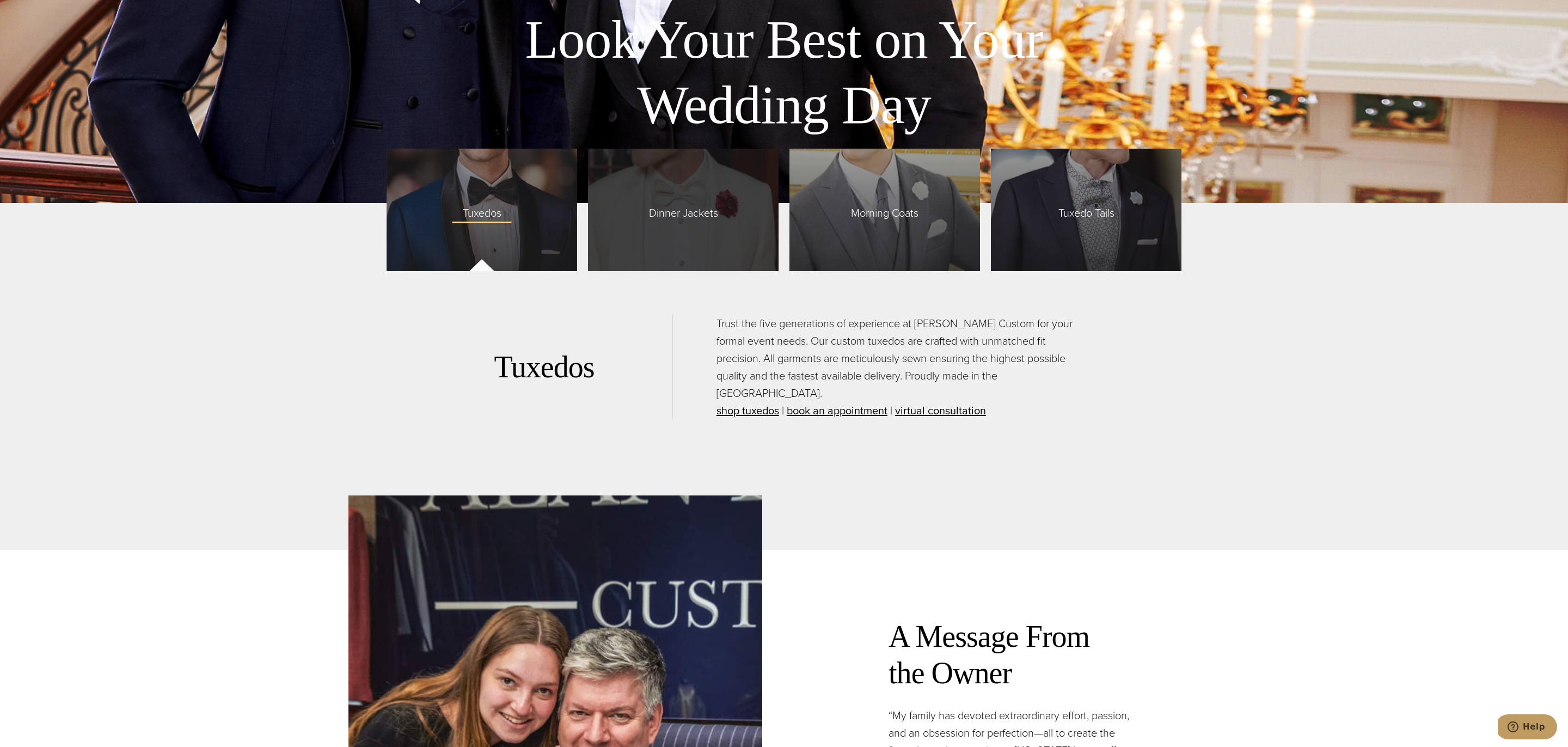
click at [737, 201] on div "Dinner Jackets" at bounding box center [683, 210] width 191 height 122
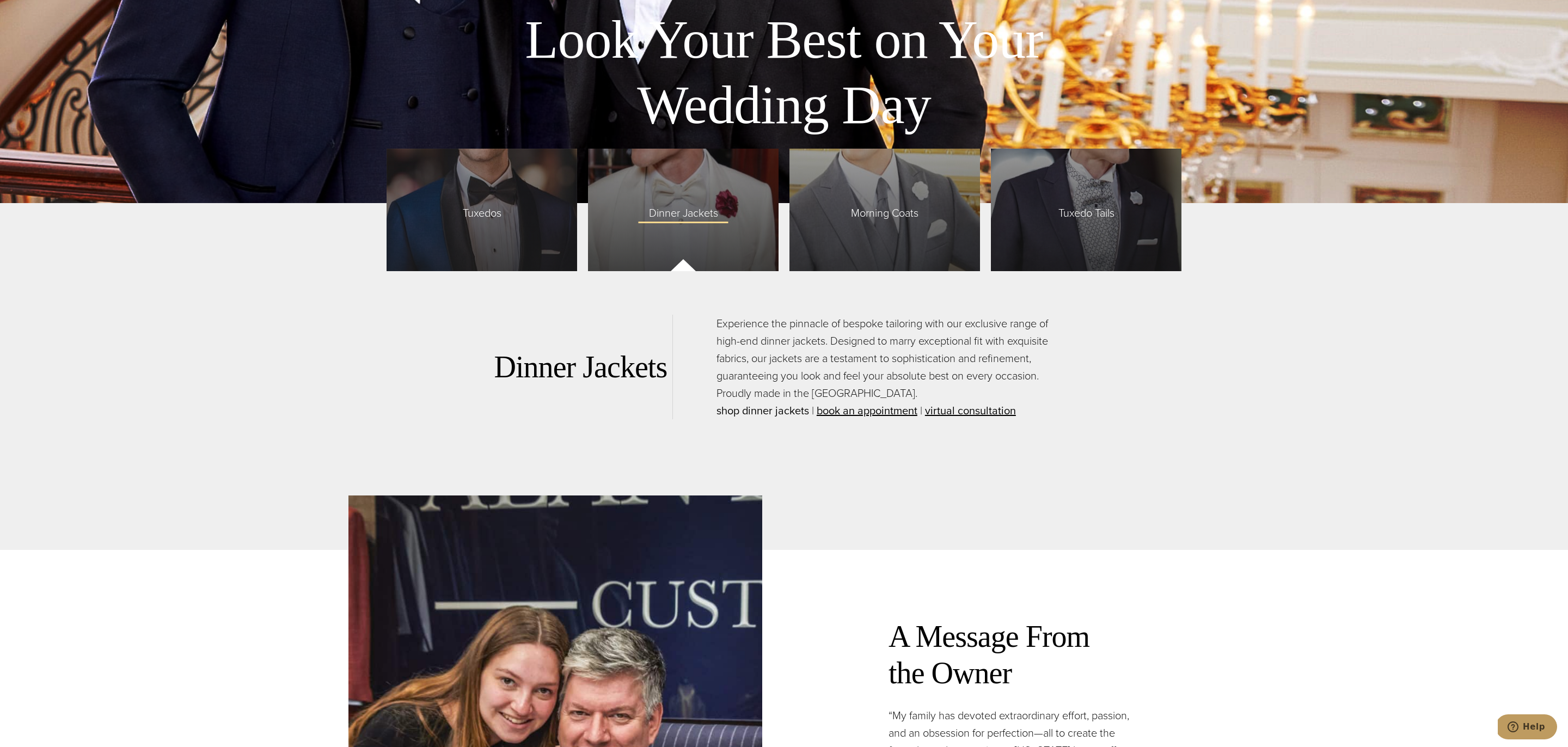
click at [785, 406] on link "shop dinner jackets" at bounding box center [763, 410] width 93 height 17
